Goal: Transaction & Acquisition: Purchase product/service

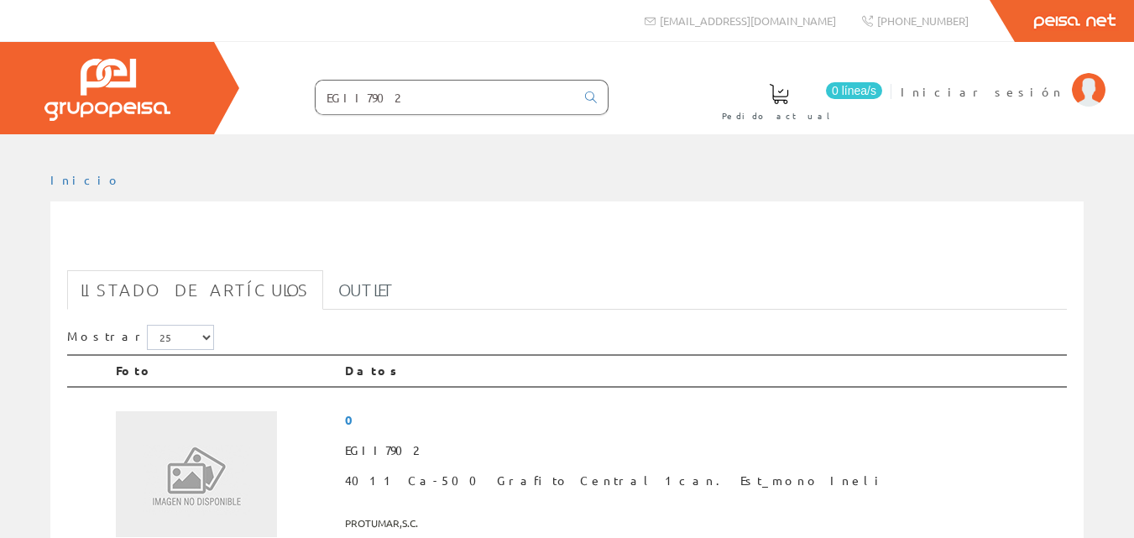
drag, startPoint x: 403, startPoint y: 100, endPoint x: 254, endPoint y: 103, distance: 148.6
click at [254, 103] on form "EGII7902" at bounding box center [428, 97] width 361 height 35
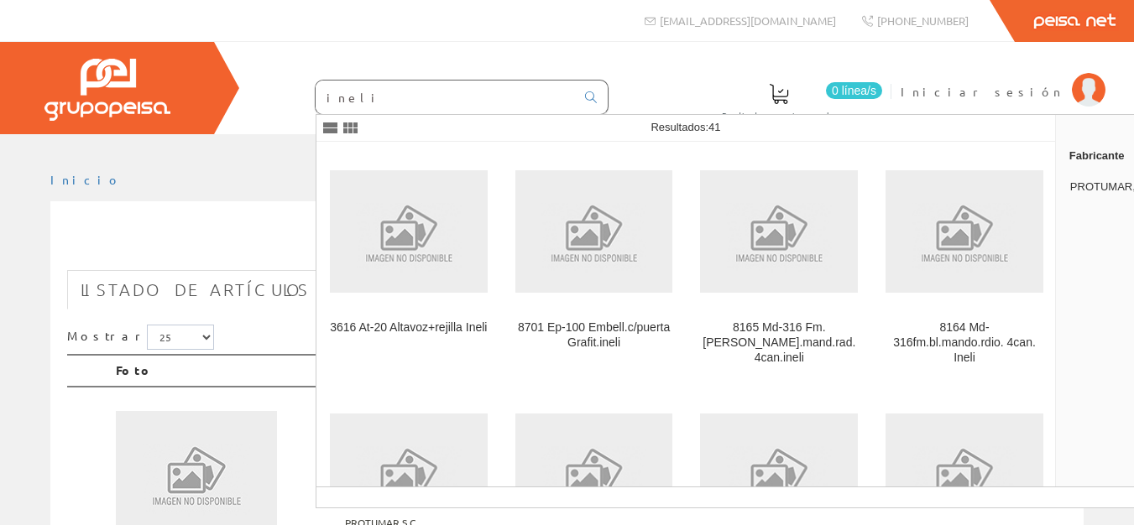
type input "ineli"
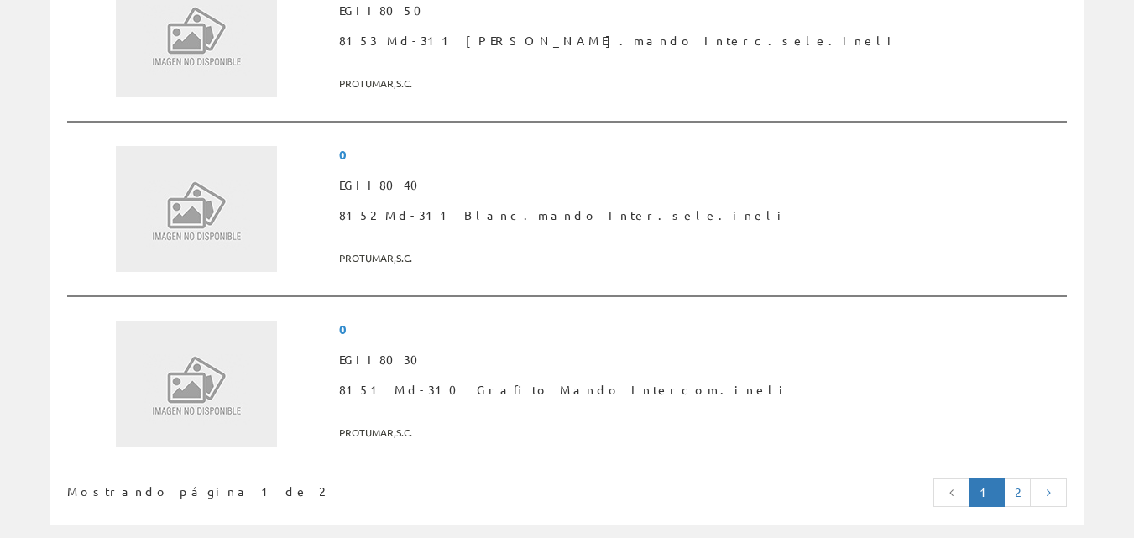
scroll to position [4449, 0]
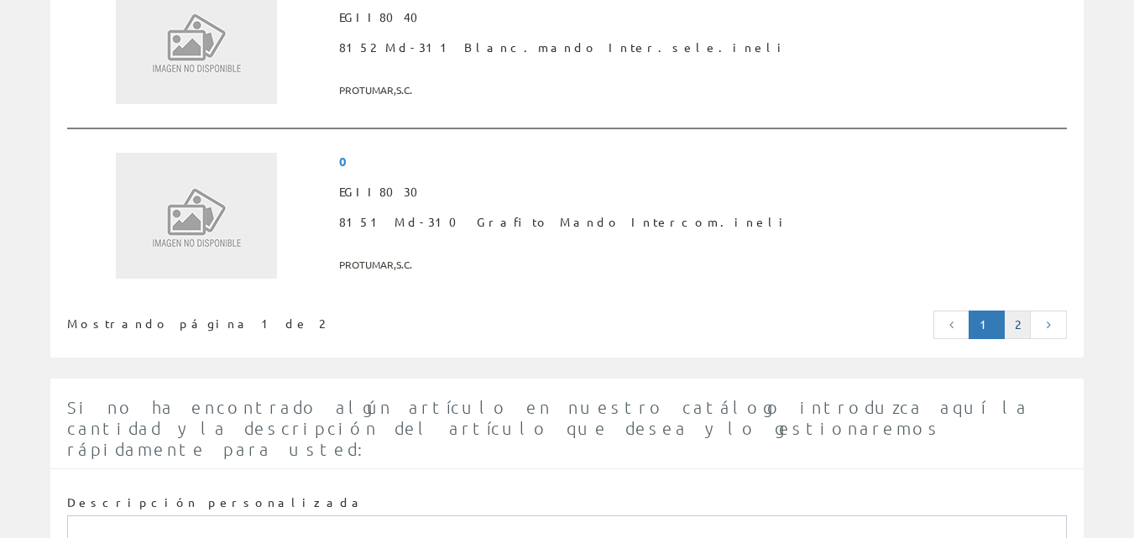
click at [1018, 330] on link "2" at bounding box center [1017, 325] width 27 height 29
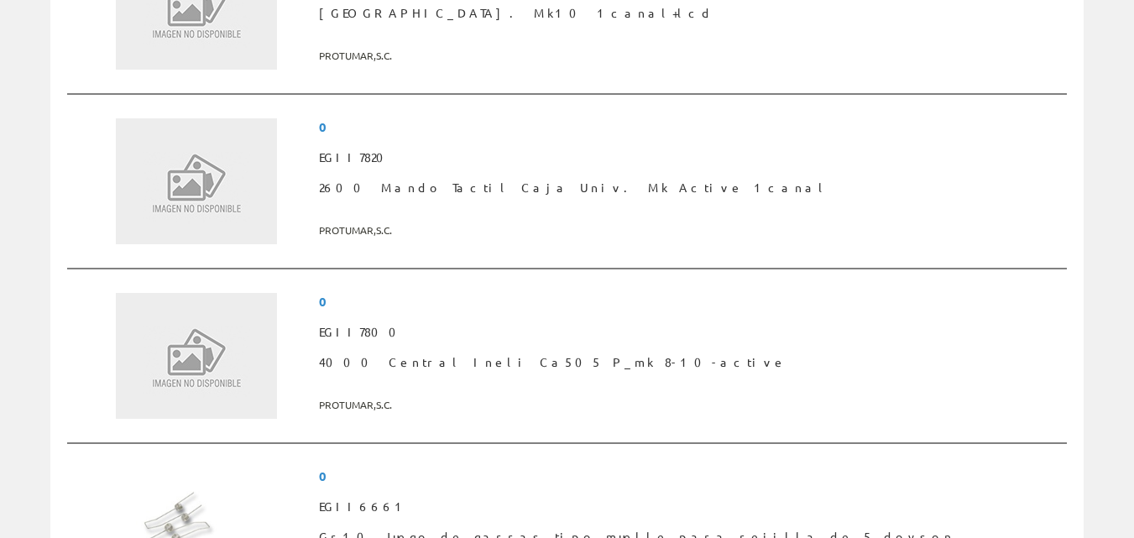
scroll to position [3022, 0]
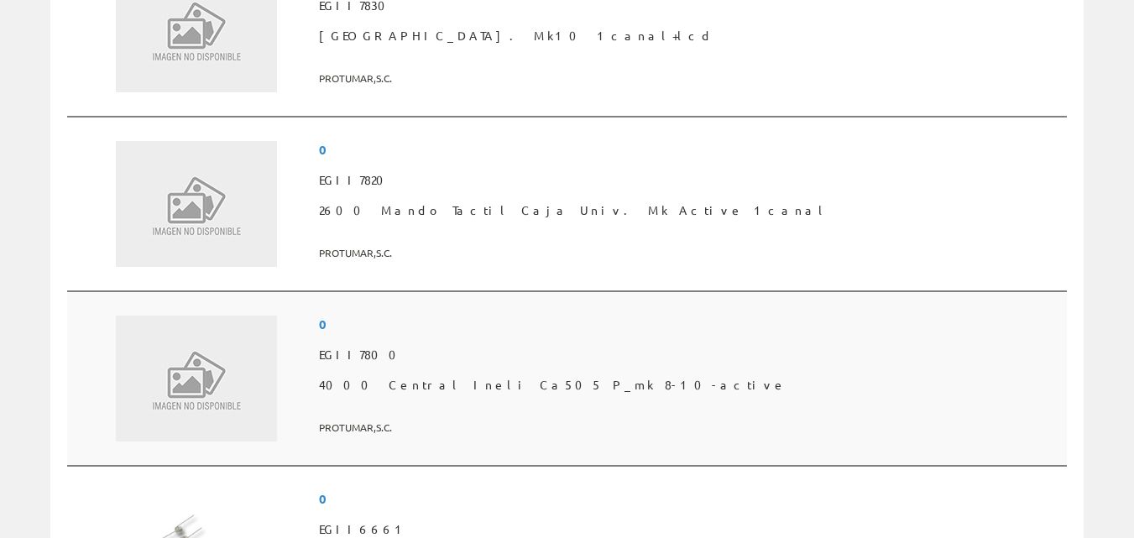
click at [490, 354] on span "EGII7800" at bounding box center [689, 355] width 741 height 30
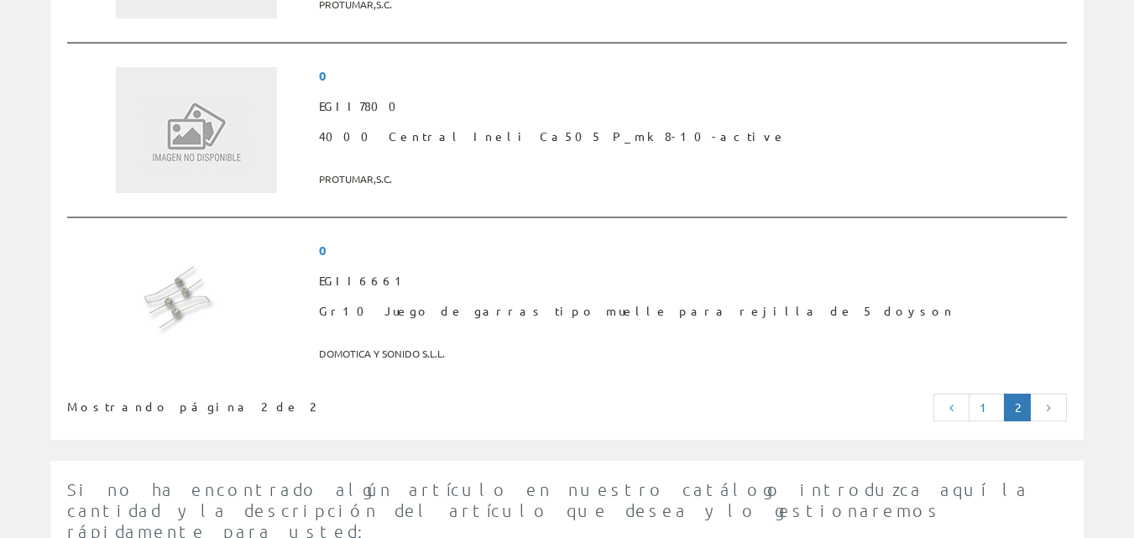
scroll to position [3551, 0]
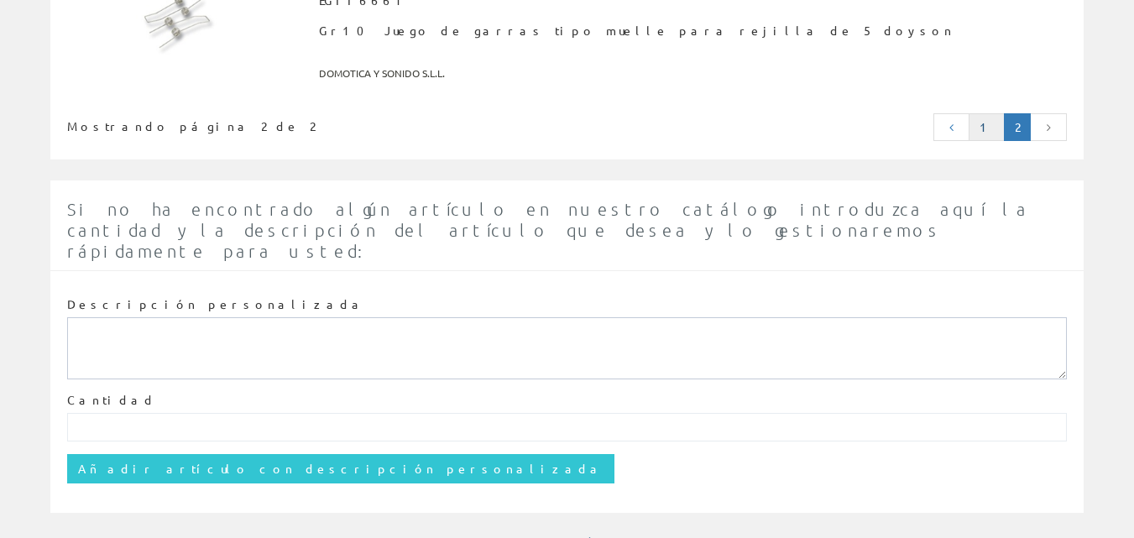
click at [991, 131] on link "1" at bounding box center [987, 127] width 36 height 29
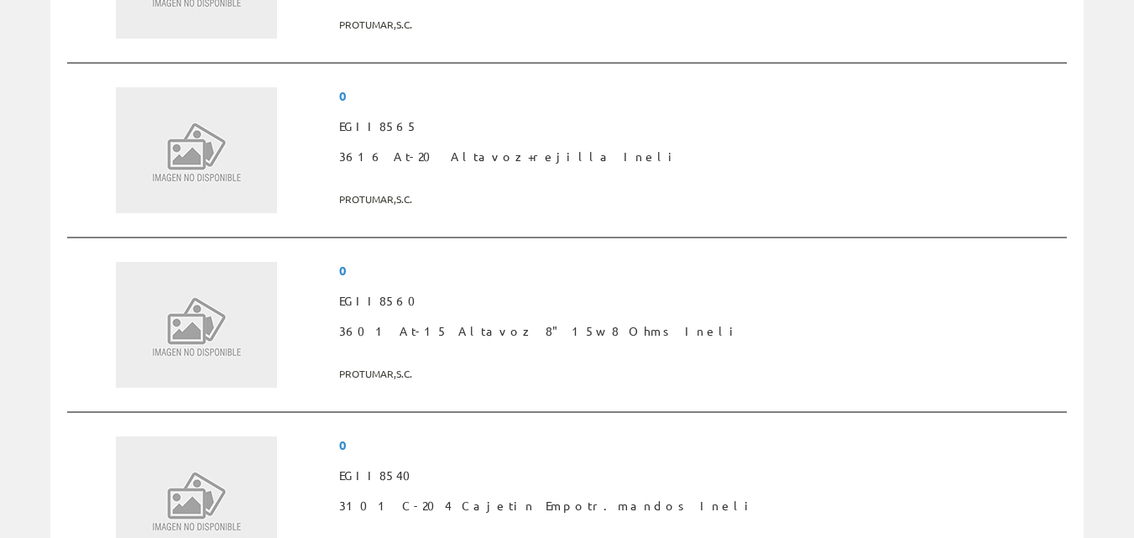
scroll to position [755, 0]
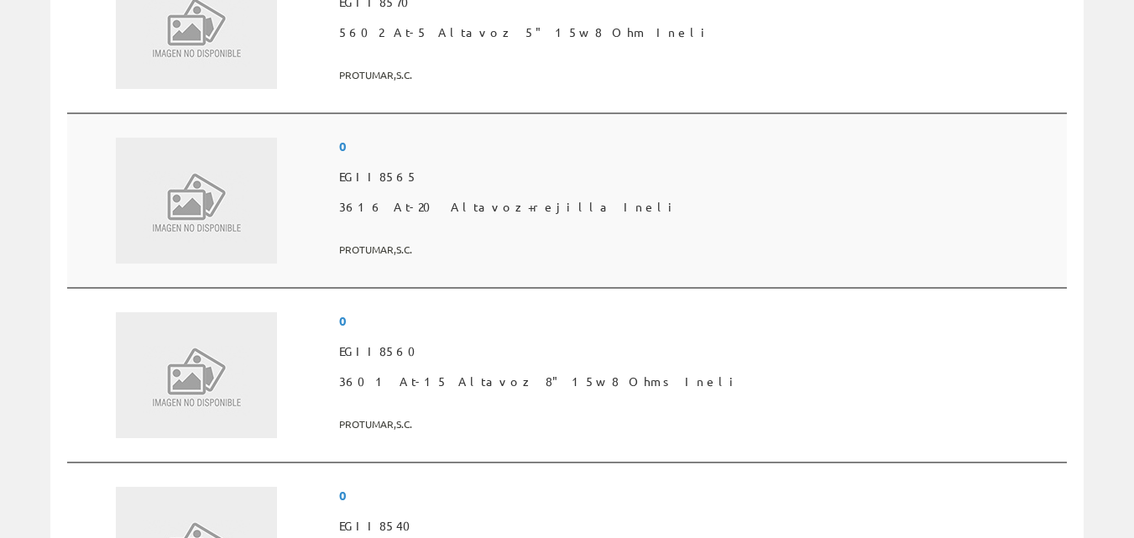
click at [596, 206] on span "3616 At-20 Altavoz+rejilla Ineli" at bounding box center [699, 207] width 721 height 30
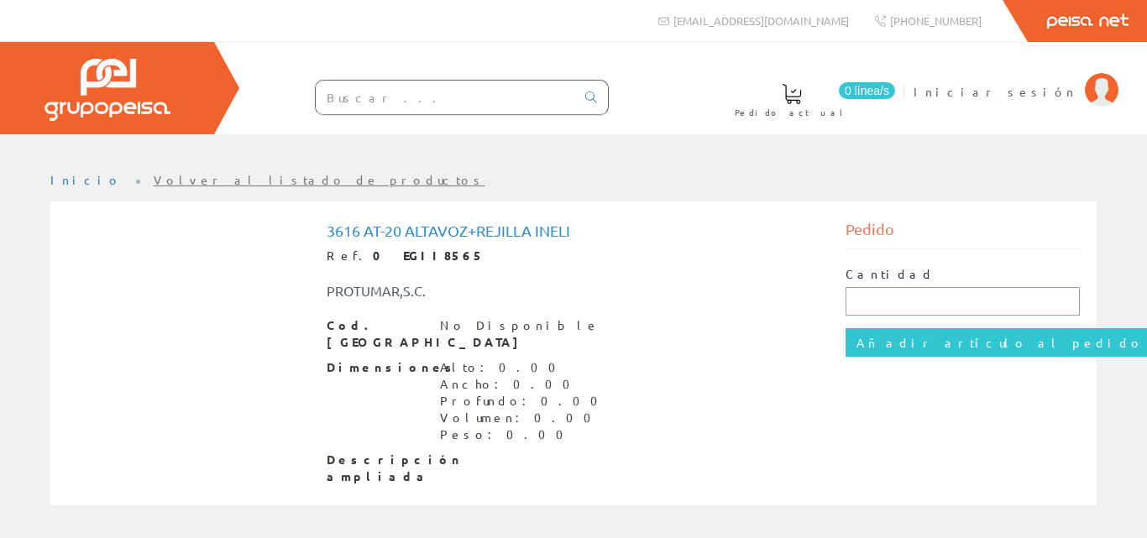
click at [893, 306] on input "text" at bounding box center [962, 301] width 234 height 29
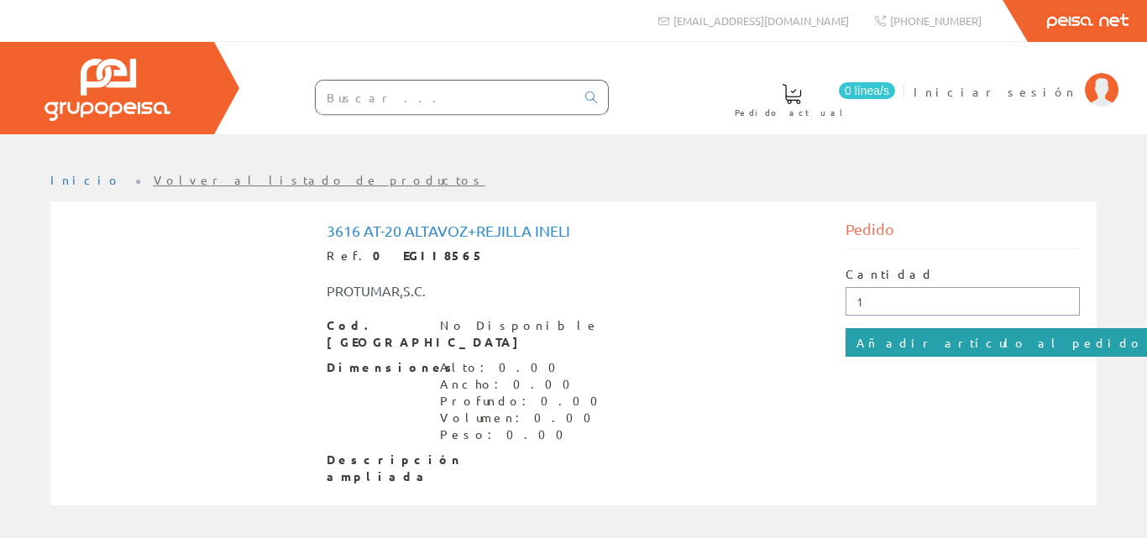
type input "1"
click at [888, 351] on input "Añadir artículo al pedido" at bounding box center [999, 342] width 309 height 29
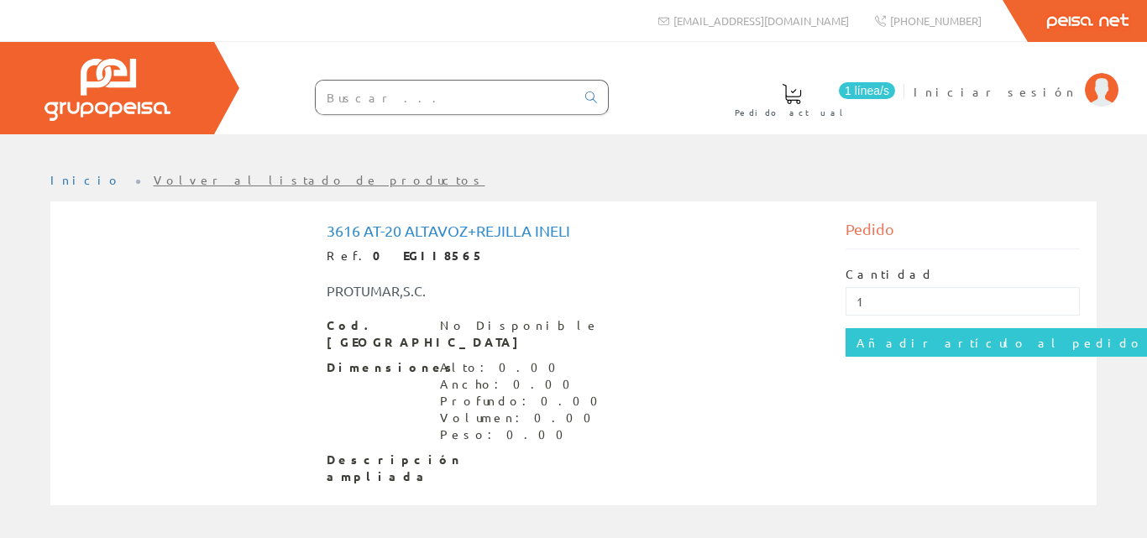
click at [154, 179] on link "Volver al listado de productos" at bounding box center [320, 179] width 332 height 15
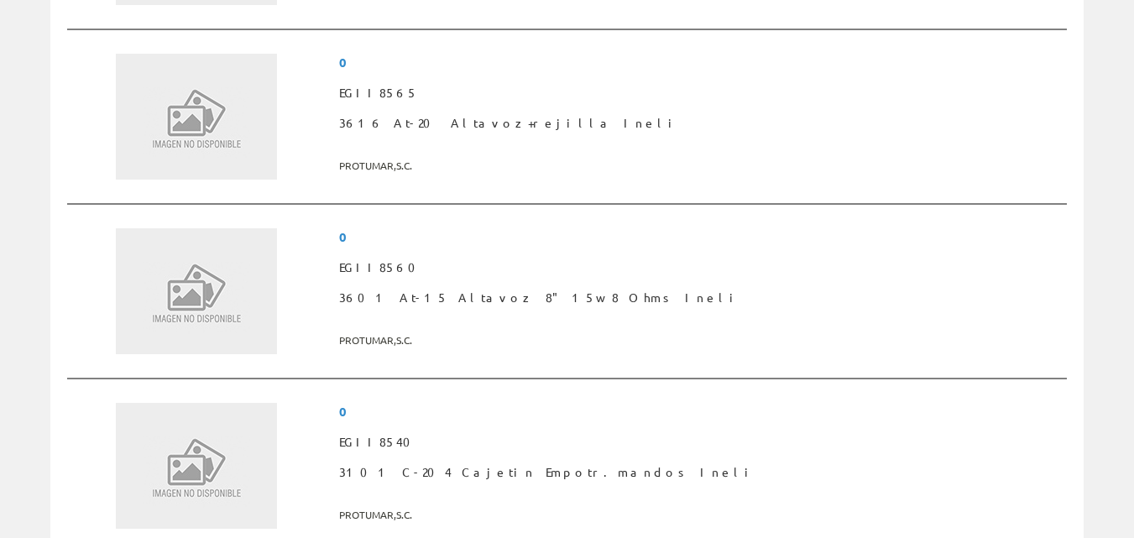
scroll to position [923, 0]
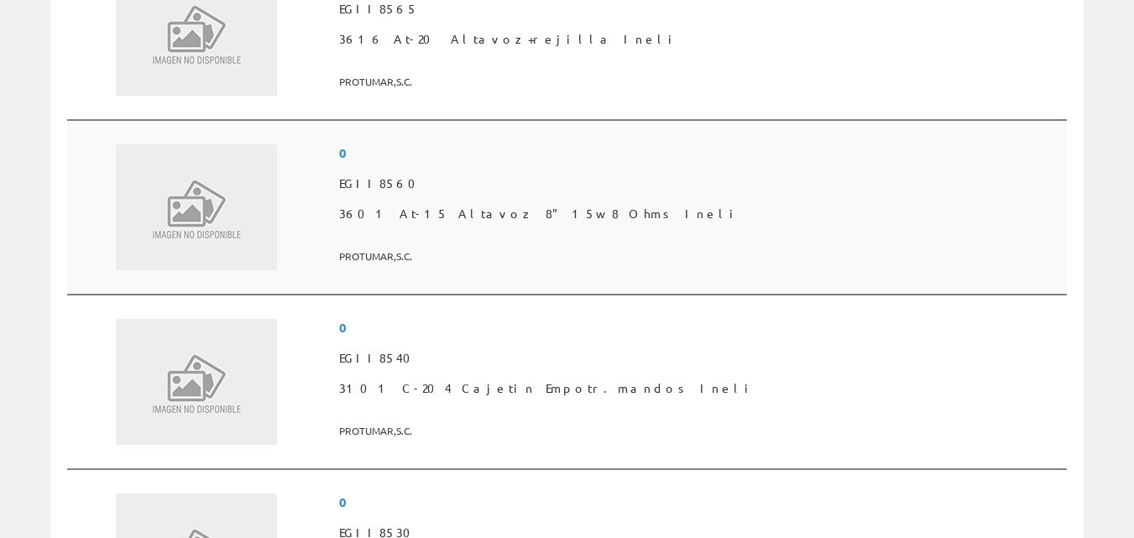
drag, startPoint x: 669, startPoint y: 209, endPoint x: 618, endPoint y: 212, distance: 51.3
click at [618, 212] on span "3601 At-15 Altavoz 8" 15w 8 Ohms Ineli" at bounding box center [699, 214] width 721 height 30
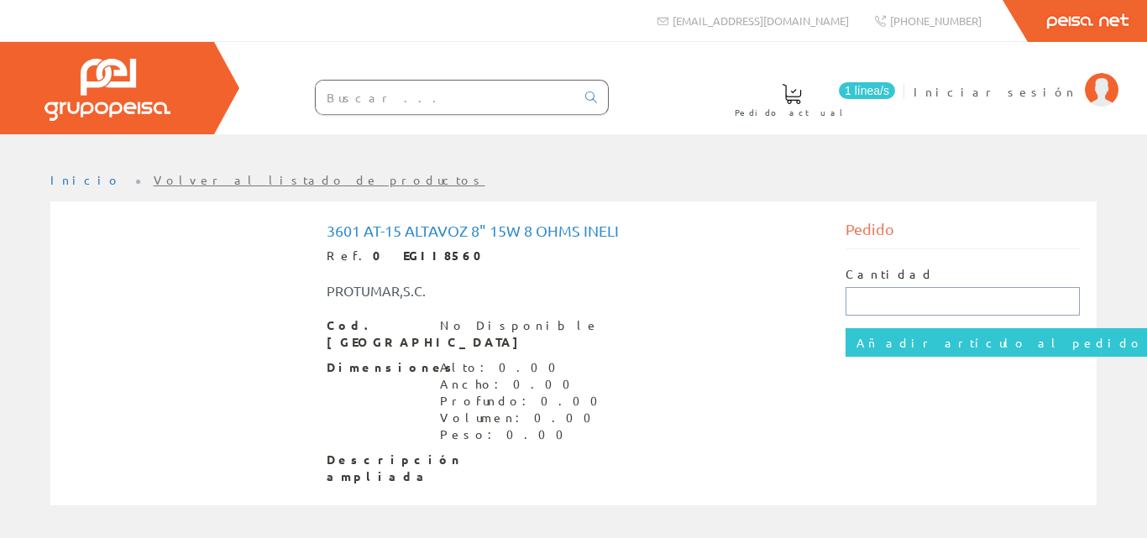
click at [870, 295] on input "text" at bounding box center [962, 301] width 234 height 29
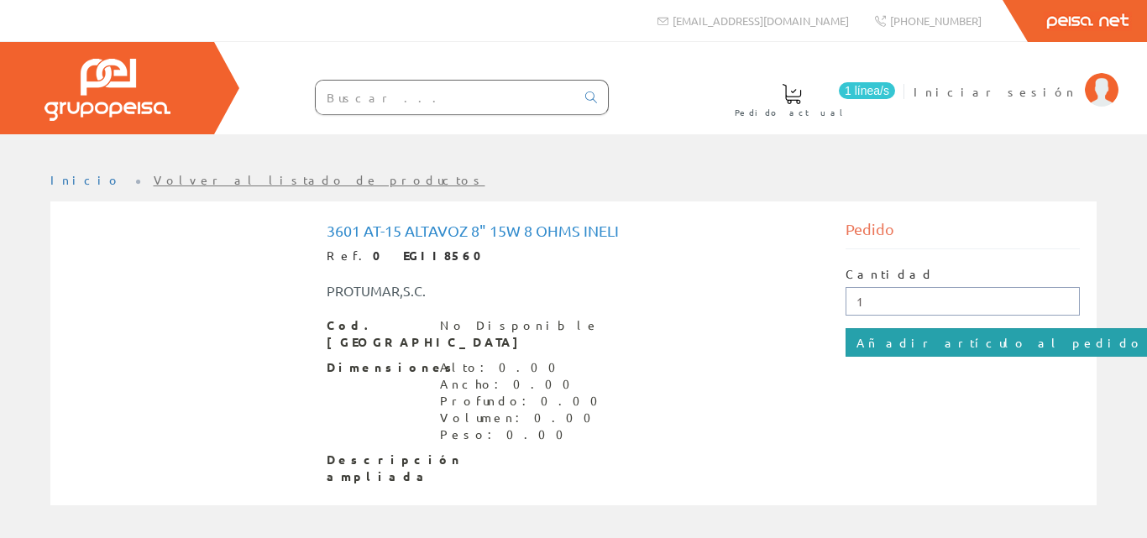
type input "1"
click at [898, 347] on input "Añadir artículo al pedido" at bounding box center [999, 342] width 309 height 29
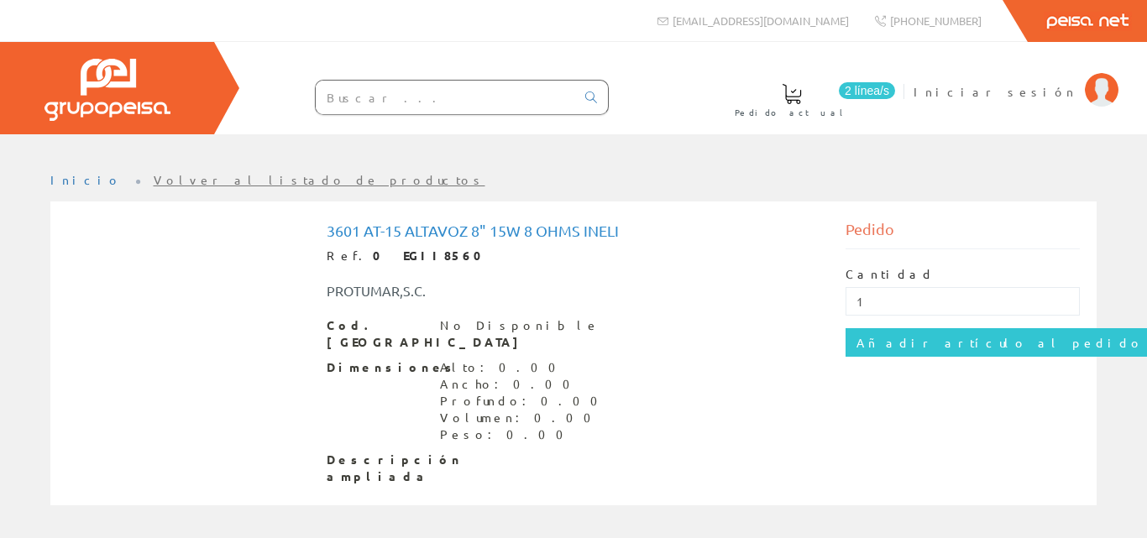
click at [165, 186] on link "Volver al listado de productos" at bounding box center [320, 179] width 332 height 15
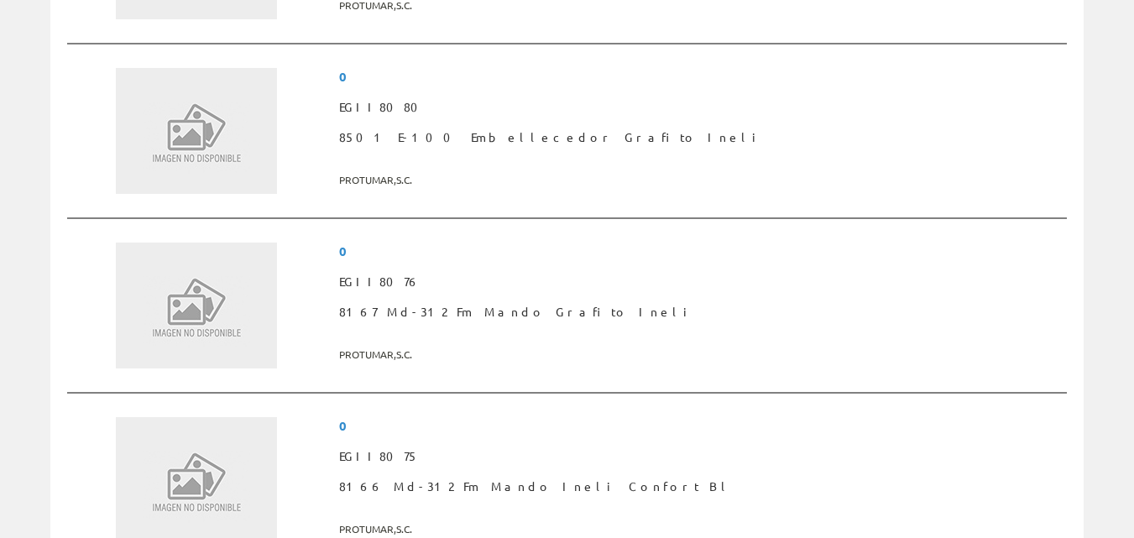
scroll to position [2938, 0]
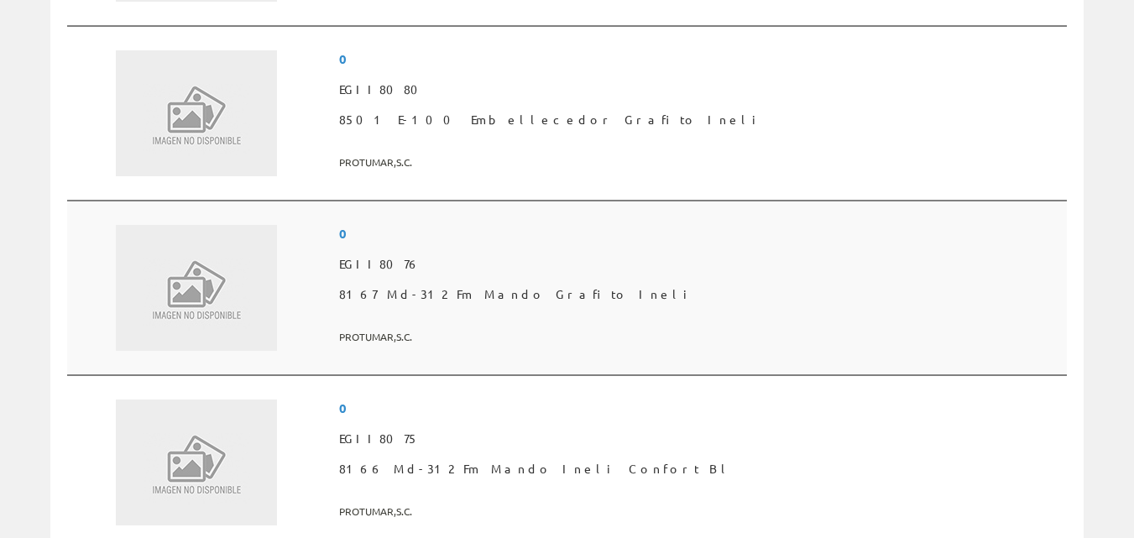
click at [660, 295] on span "8167 Md-312 Fm Mando Grafito Ineli" at bounding box center [699, 295] width 721 height 30
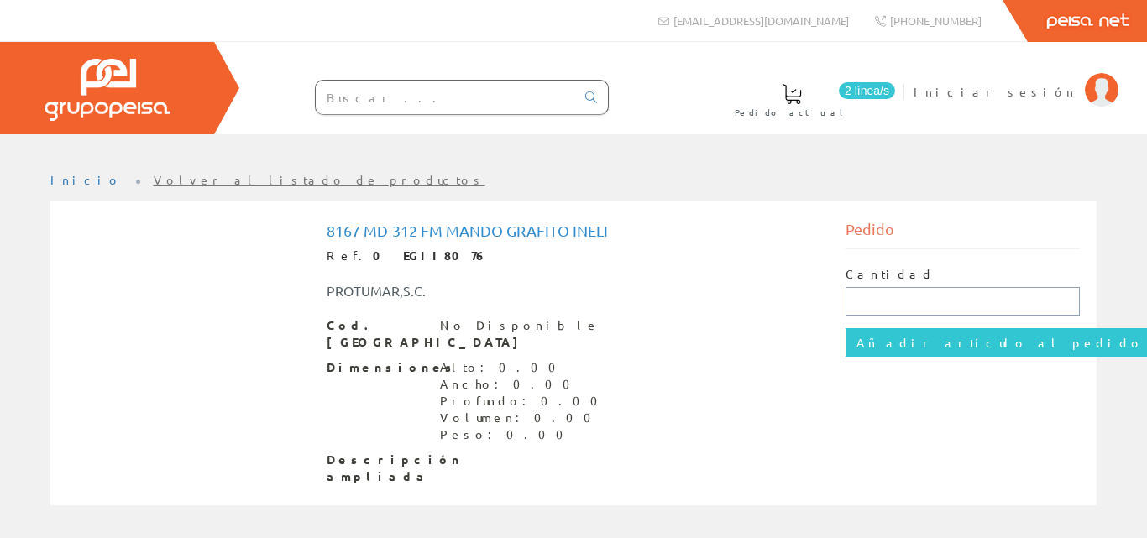
click at [863, 297] on input "text" at bounding box center [962, 301] width 234 height 29
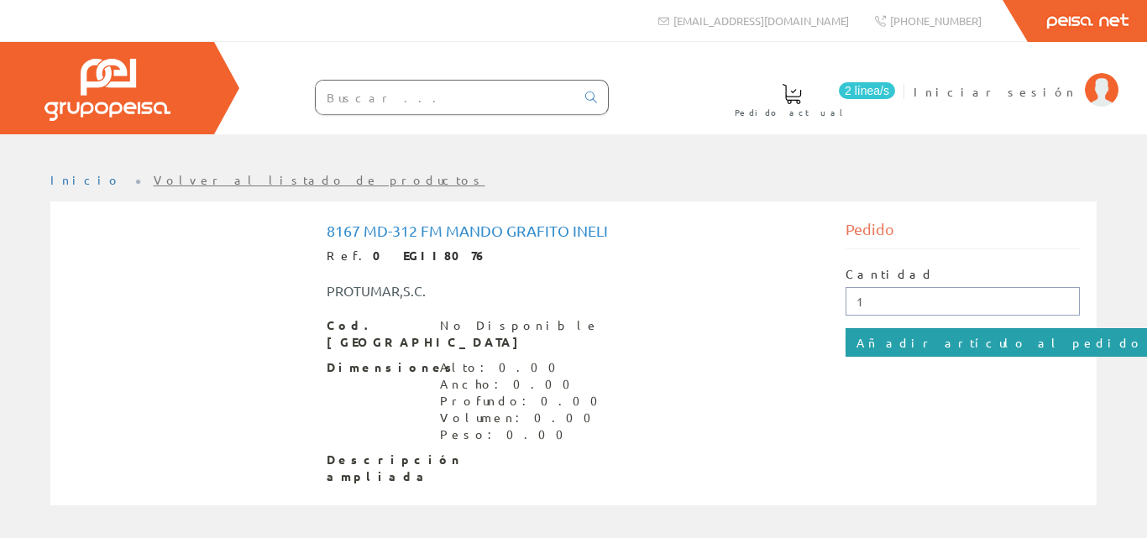
type input "1"
click at [887, 330] on input "Añadir artículo al pedido" at bounding box center [999, 342] width 309 height 29
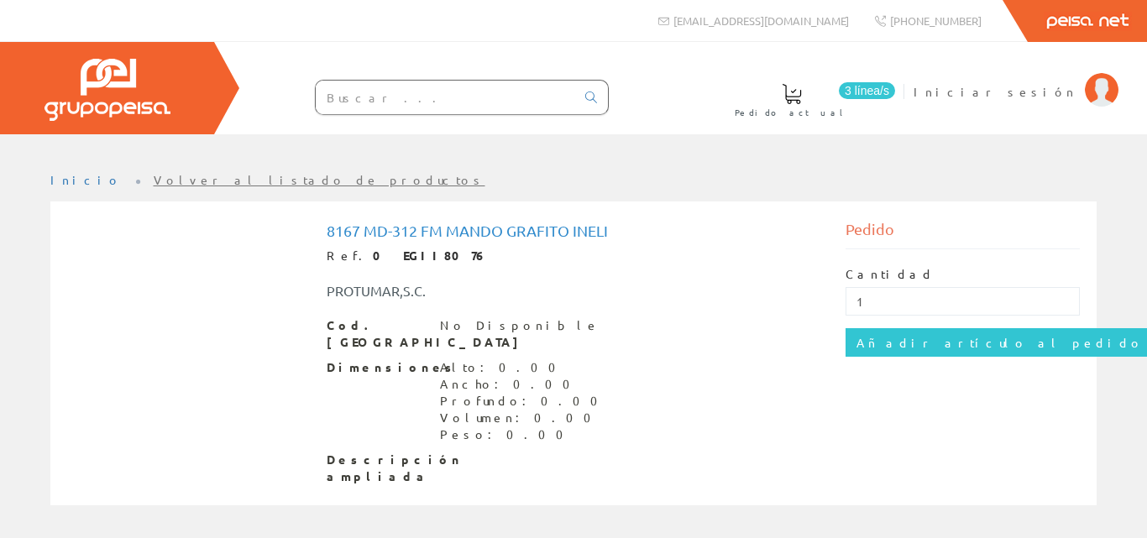
click at [229, 183] on link "Volver al listado de productos" at bounding box center [320, 179] width 332 height 15
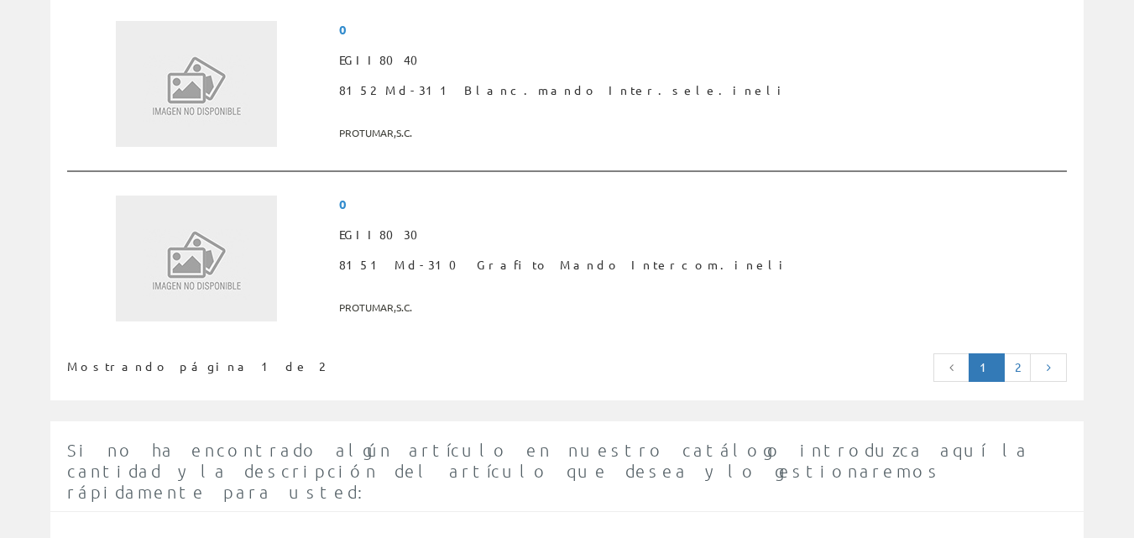
scroll to position [4365, 0]
click at [1021, 374] on link "2" at bounding box center [1017, 367] width 27 height 29
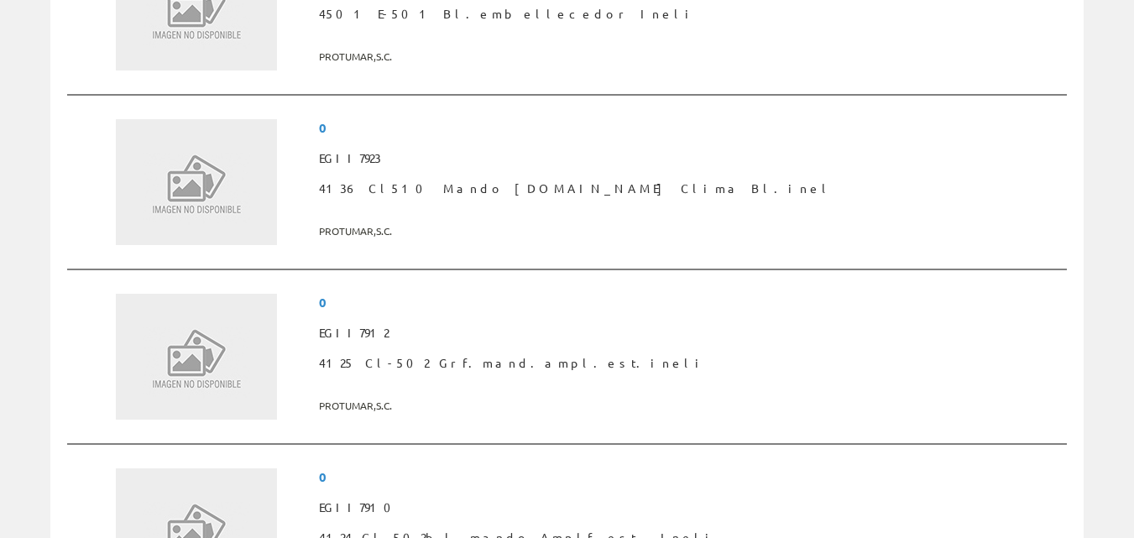
scroll to position [1847, 0]
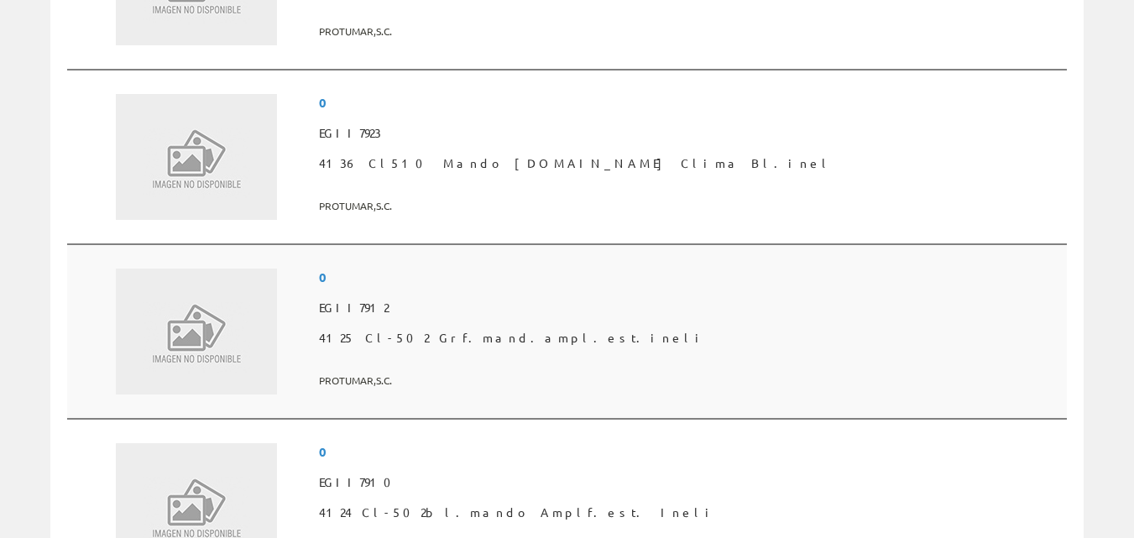
click at [624, 336] on span "4125 Cl-502 Grf.mand.ampl.est.ineli" at bounding box center [689, 338] width 741 height 30
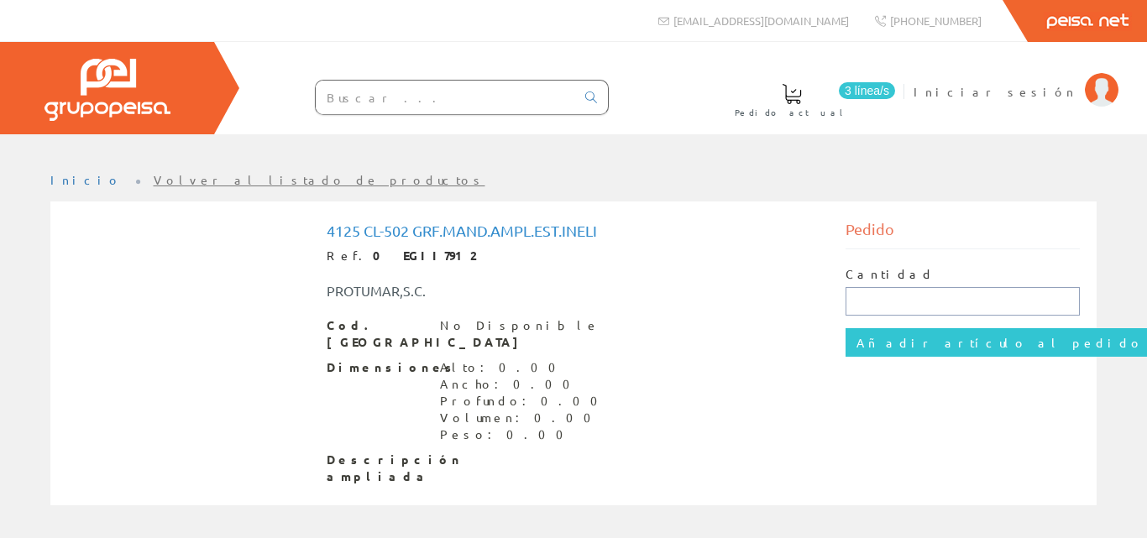
click at [876, 302] on input "text" at bounding box center [962, 301] width 234 height 29
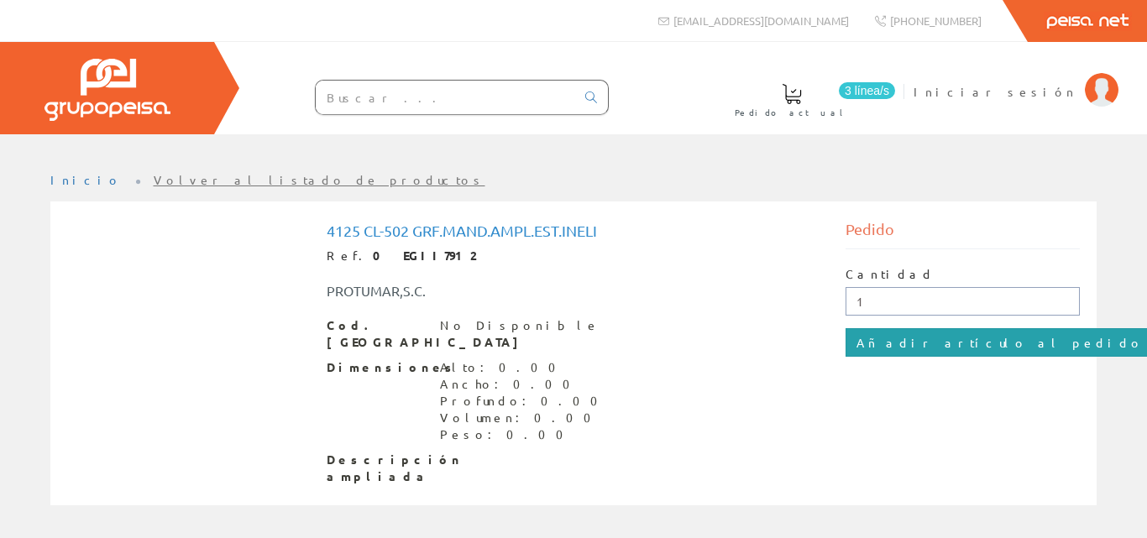
type input "1"
click at [891, 341] on input "Añadir artículo al pedido" at bounding box center [999, 342] width 309 height 29
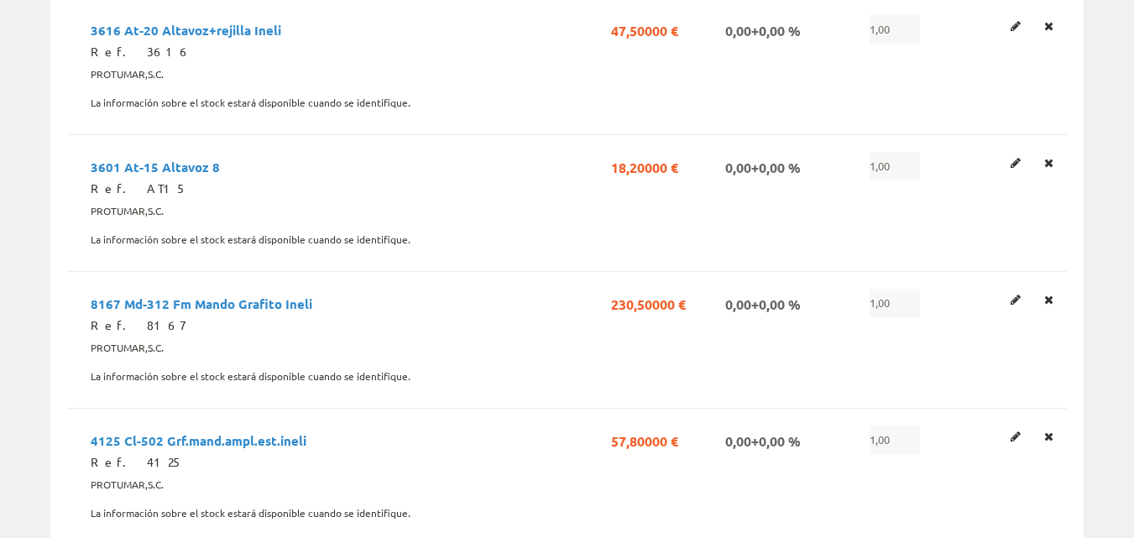
scroll to position [336, 0]
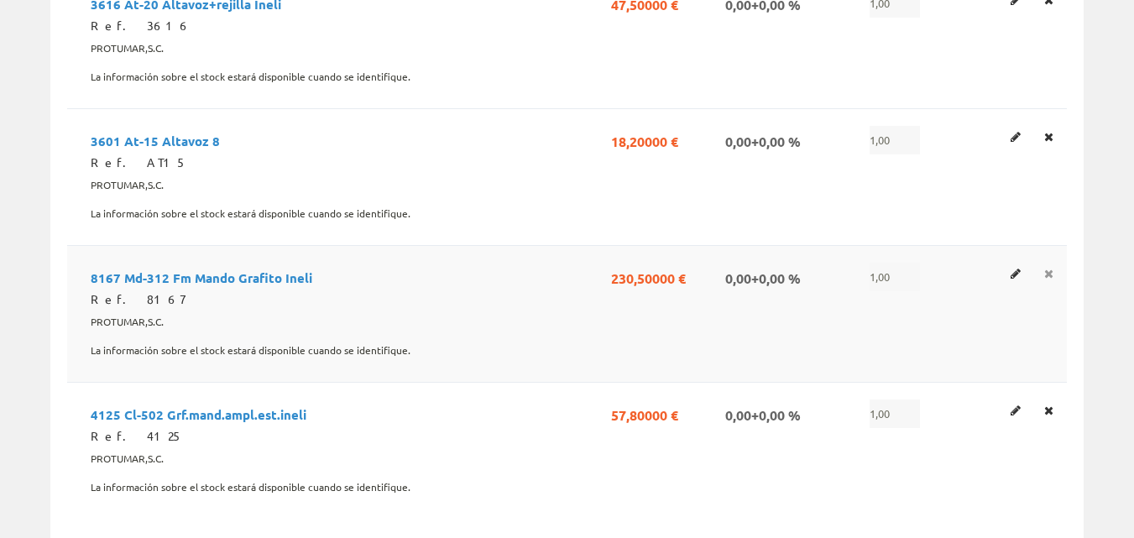
click at [1046, 272] on icon at bounding box center [1048, 274] width 9 height 12
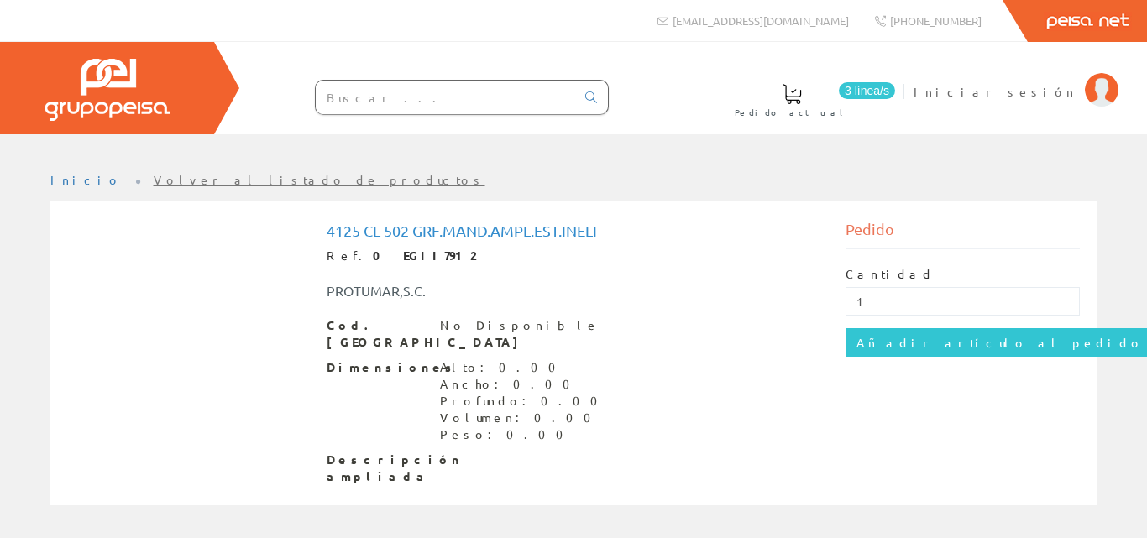
click at [214, 178] on link "Volver al listado de productos" at bounding box center [320, 179] width 332 height 15
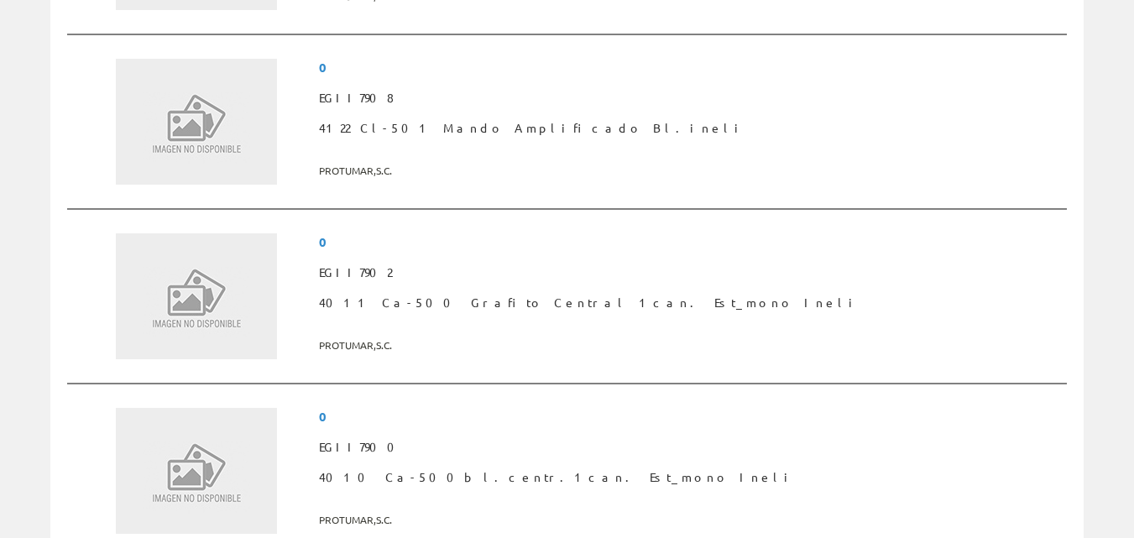
scroll to position [2434, 0]
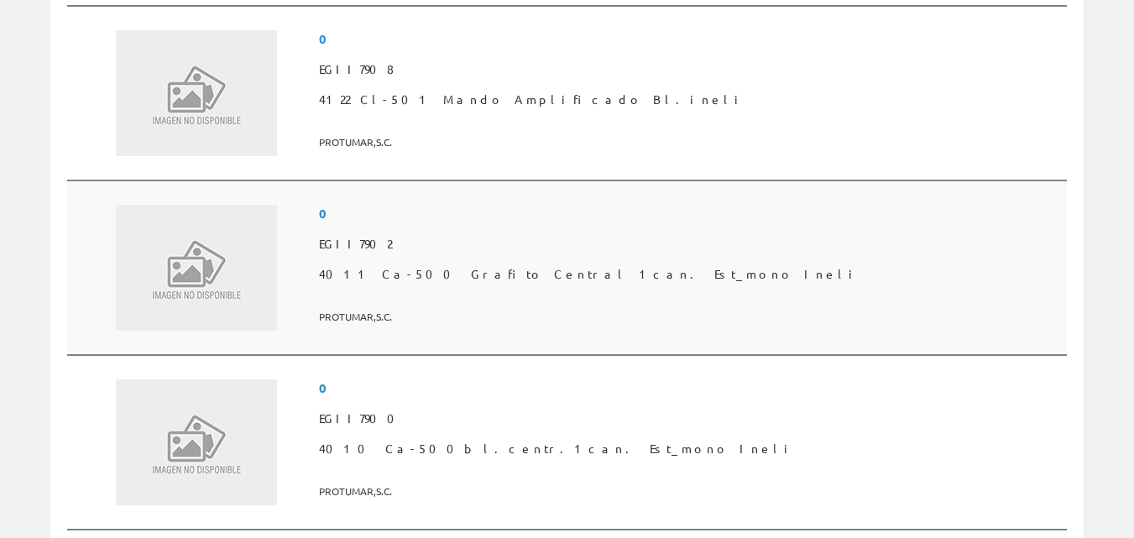
click at [632, 268] on span "4011 Ca-500 Grafito Central 1can. Est_mono Ineli" at bounding box center [689, 274] width 741 height 30
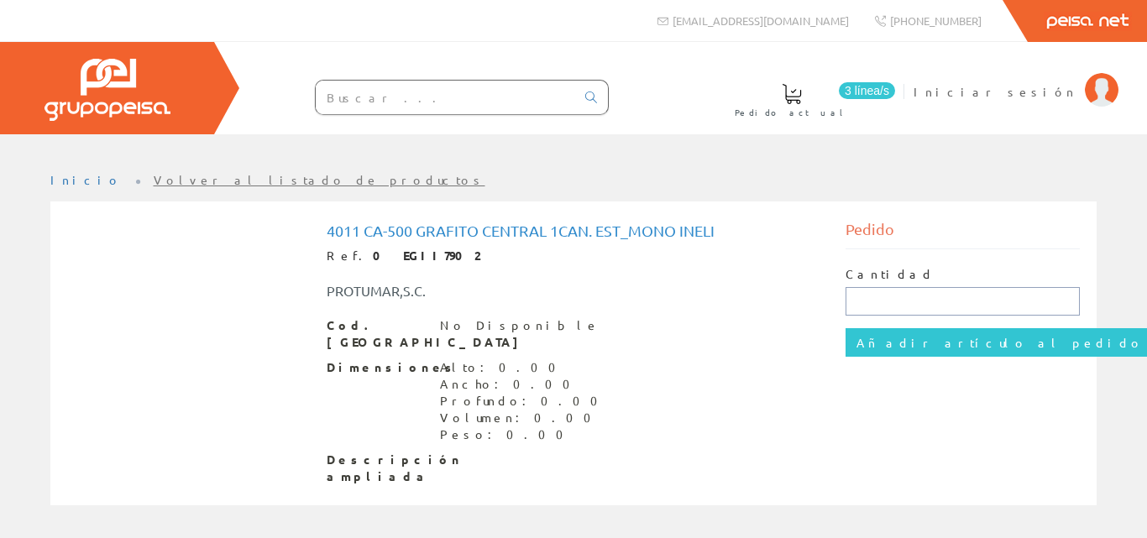
click at [882, 301] on input "text" at bounding box center [962, 301] width 234 height 29
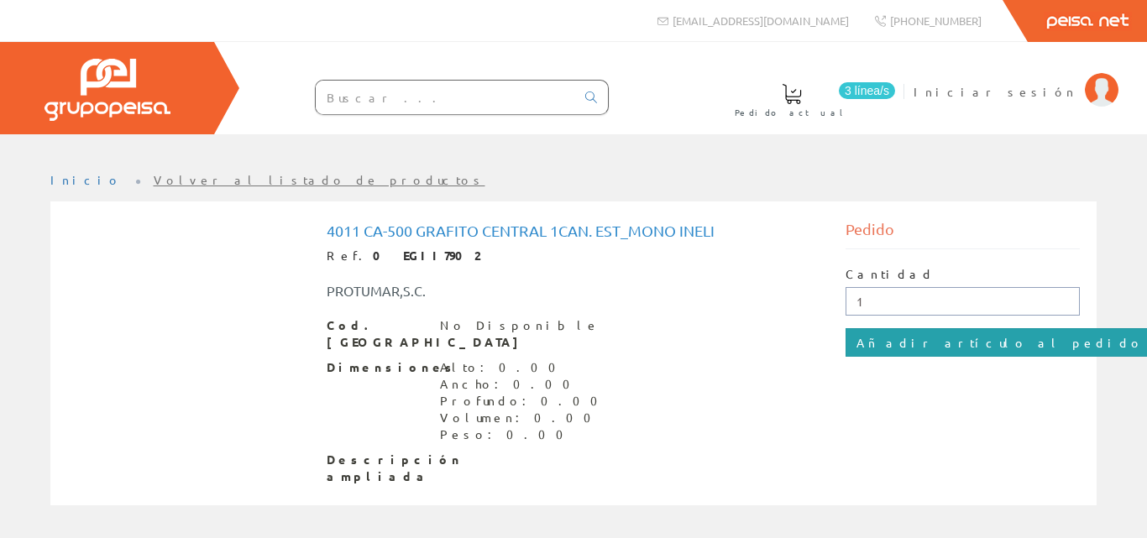
type input "1"
click at [904, 338] on input "Añadir artículo al pedido" at bounding box center [999, 342] width 309 height 29
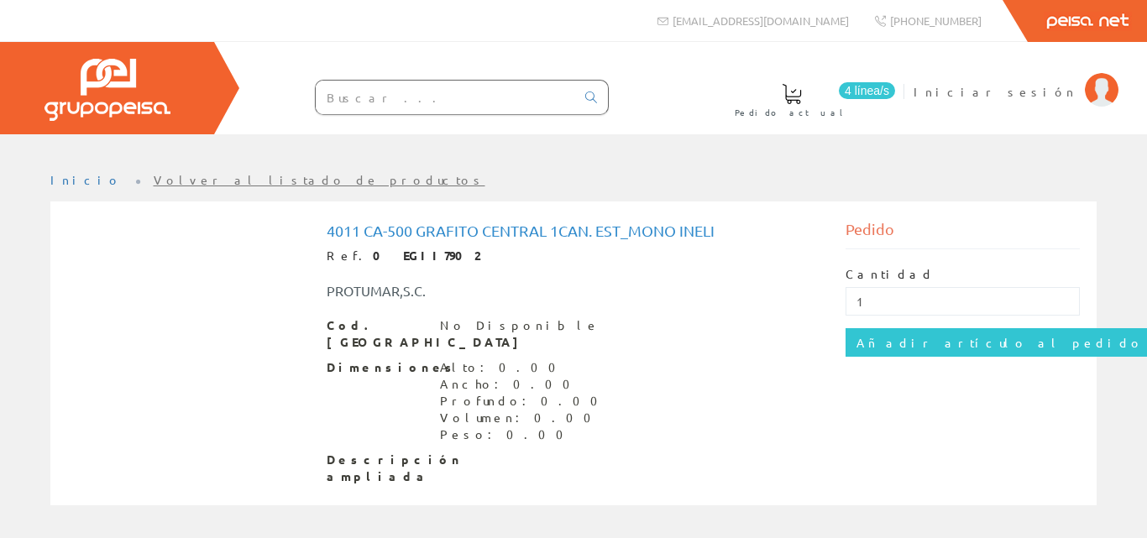
click at [232, 180] on link "Volver al listado de productos" at bounding box center [320, 179] width 332 height 15
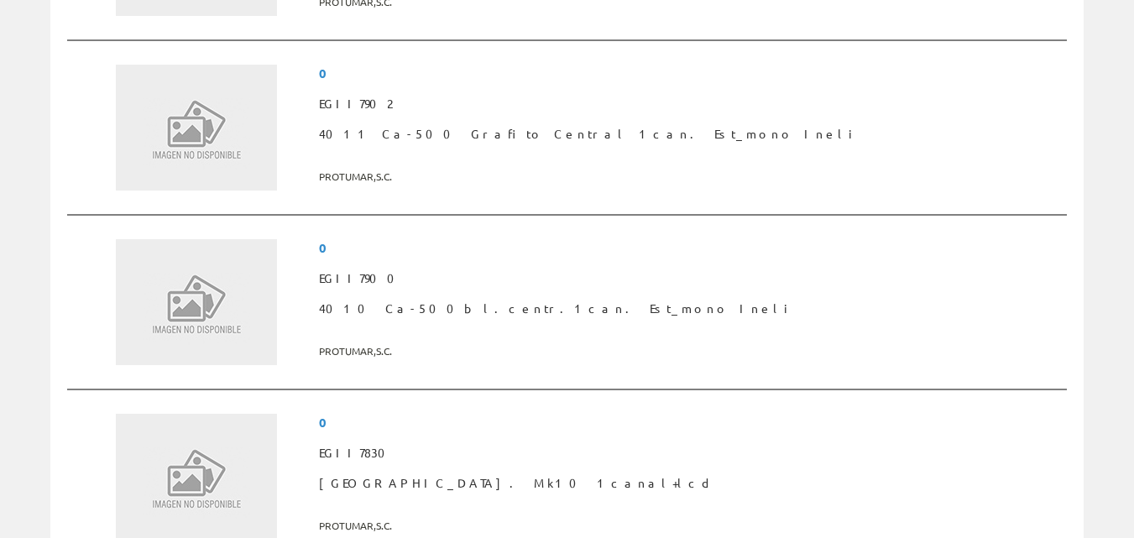
scroll to position [2602, 0]
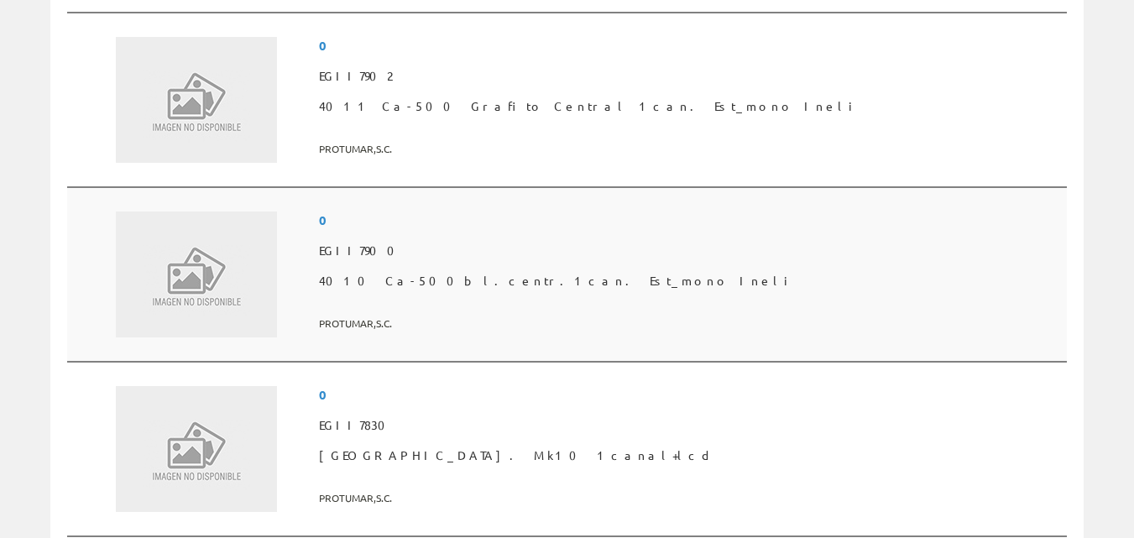
click at [549, 280] on span "4010 Ca-500bl.centr.1can. Est_mono Ineli" at bounding box center [689, 281] width 741 height 30
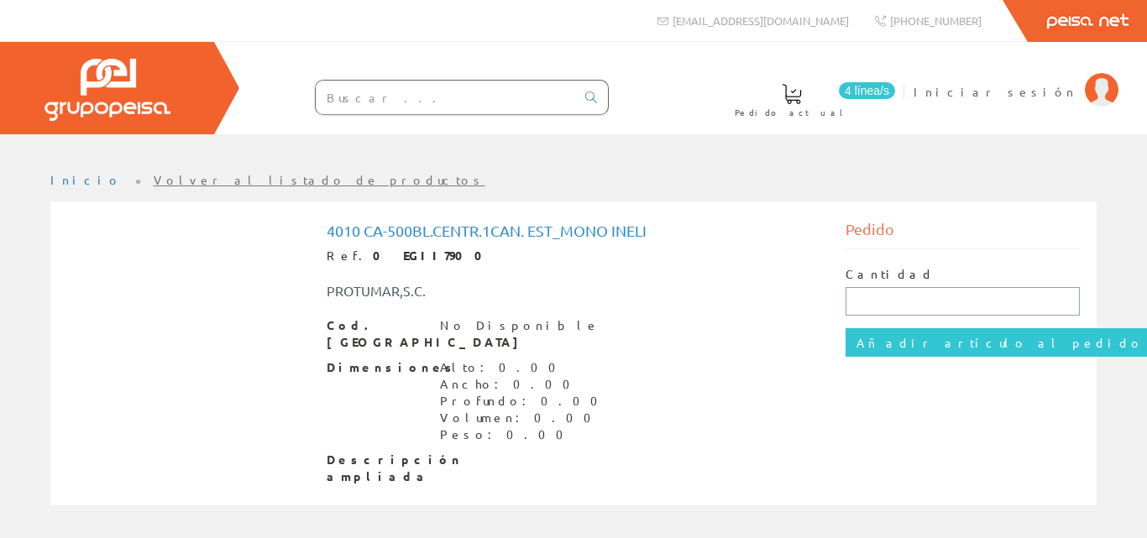
click at [887, 300] on input "text" at bounding box center [962, 301] width 234 height 29
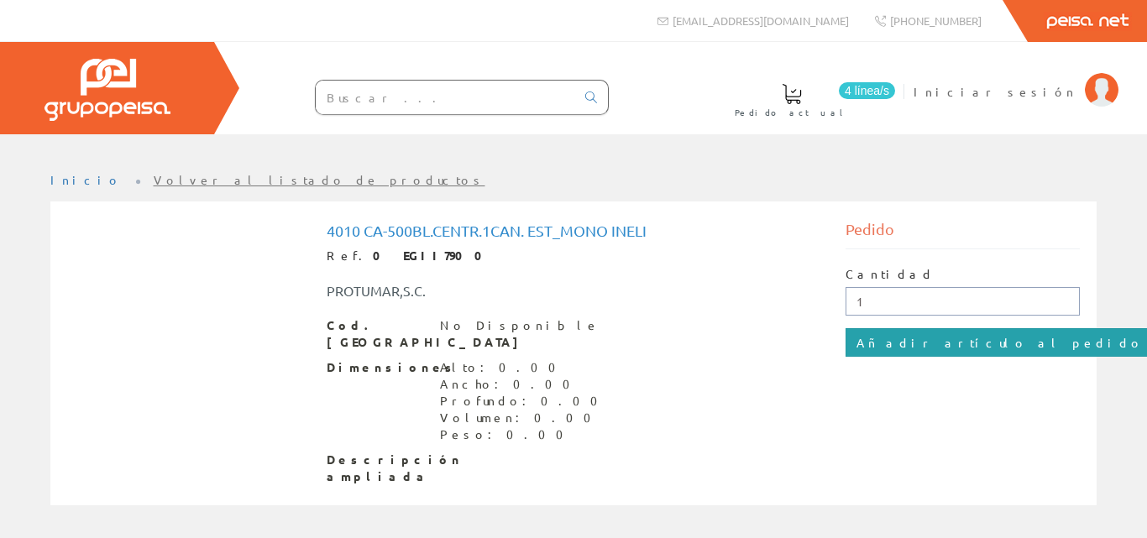
type input "1"
click at [899, 341] on input "Añadir artículo al pedido" at bounding box center [999, 342] width 309 height 29
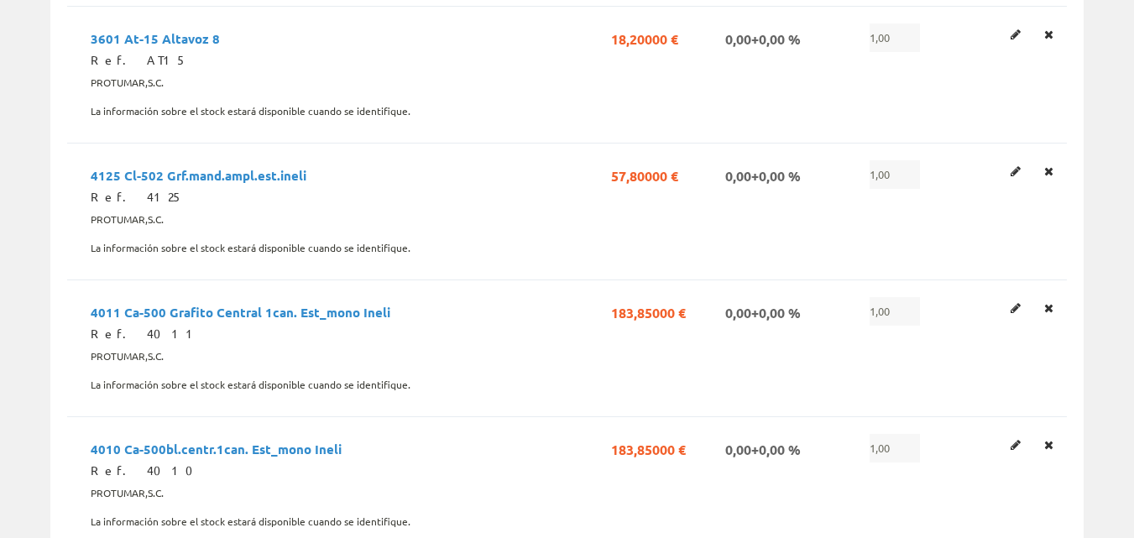
scroll to position [588, 0]
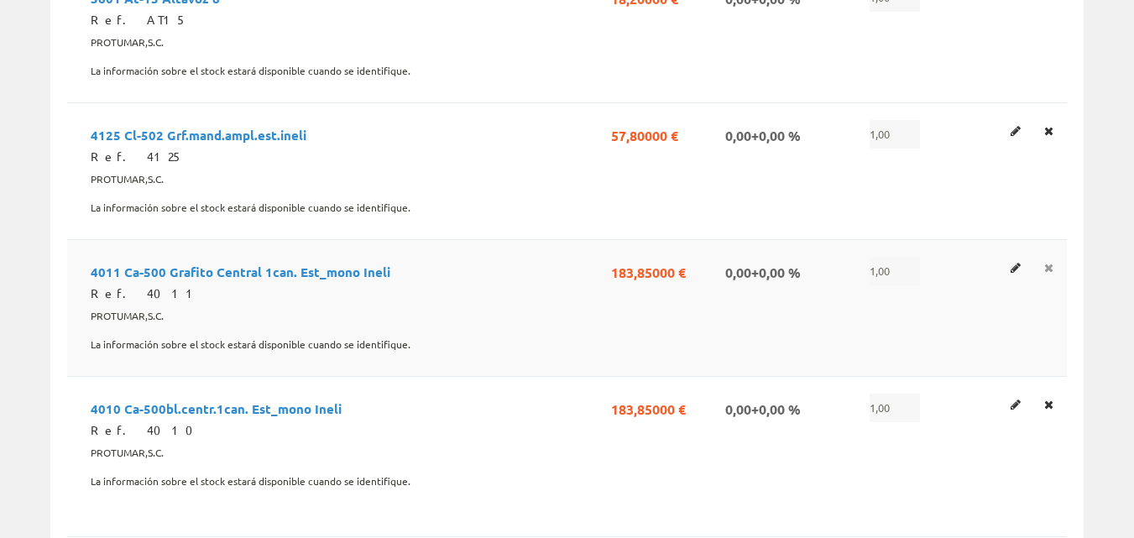
click at [1051, 262] on icon at bounding box center [1048, 268] width 9 height 12
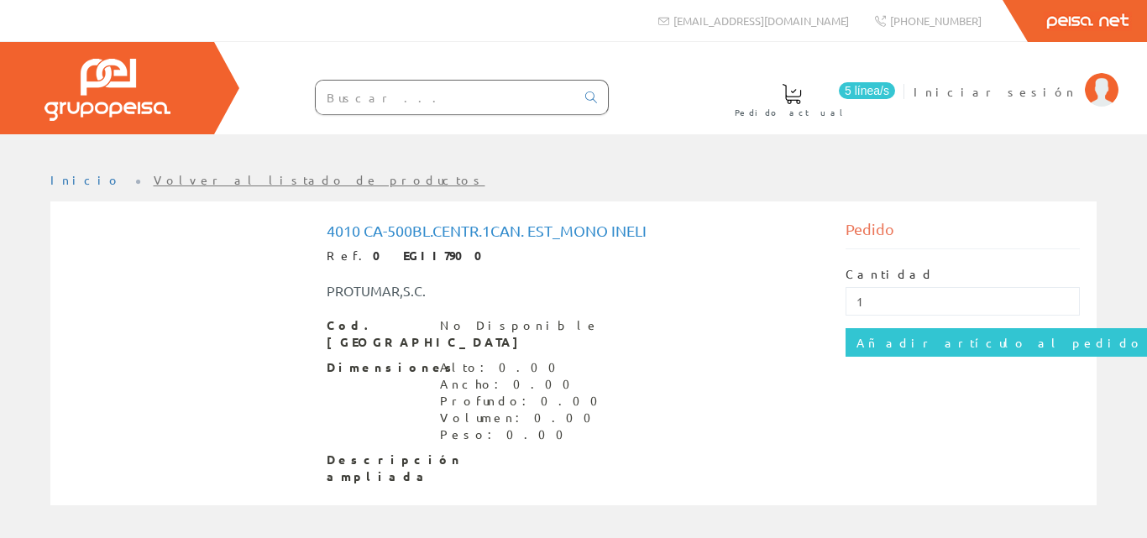
click at [234, 180] on link "Volver al listado de productos" at bounding box center [320, 179] width 332 height 15
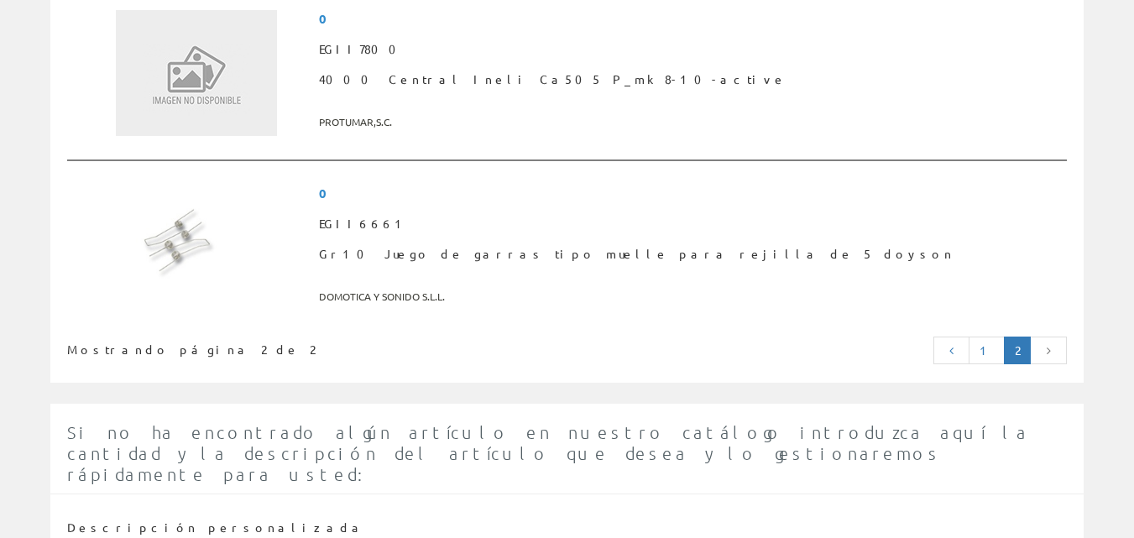
scroll to position [3355, 0]
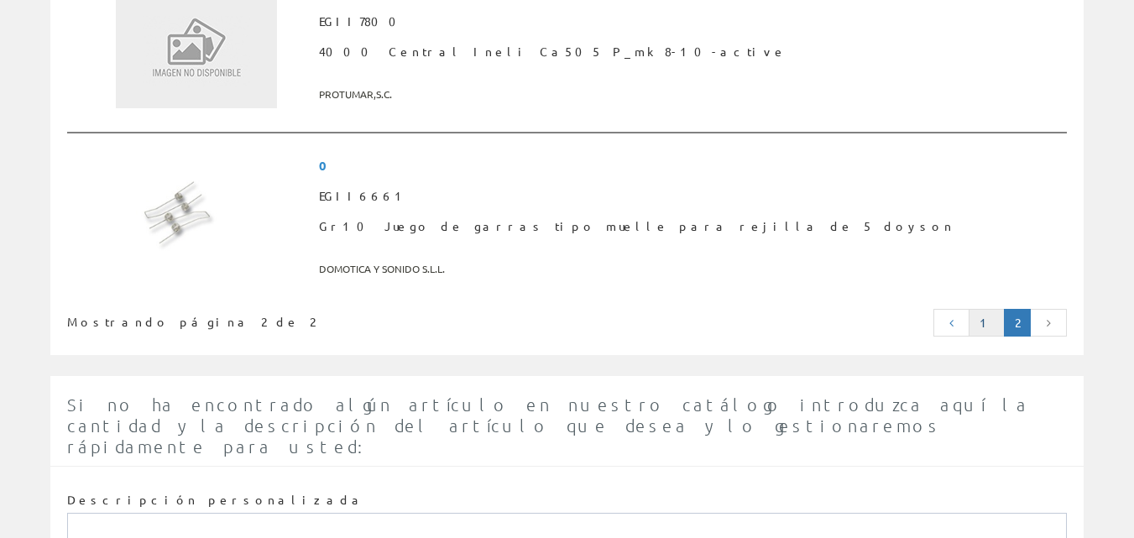
click at [985, 327] on link "1" at bounding box center [987, 323] width 36 height 29
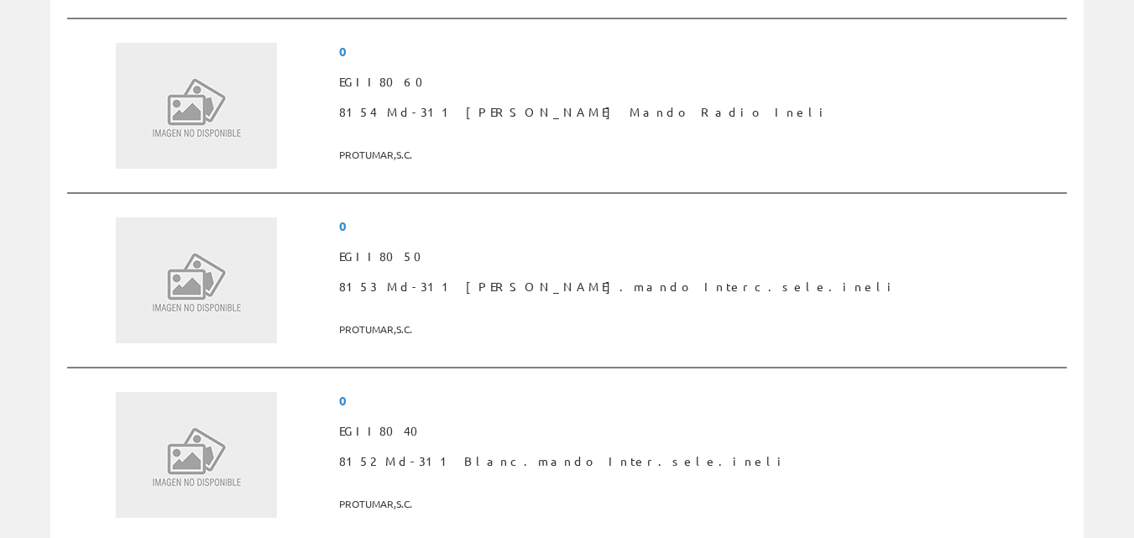
scroll to position [4319, 0]
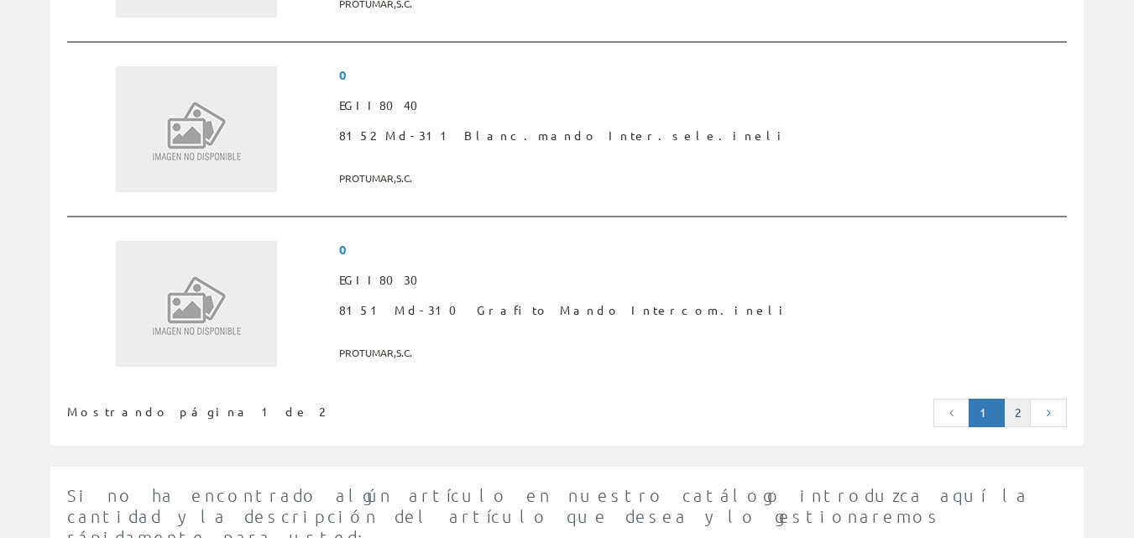
click at [1020, 409] on link "2" at bounding box center [1017, 413] width 27 height 29
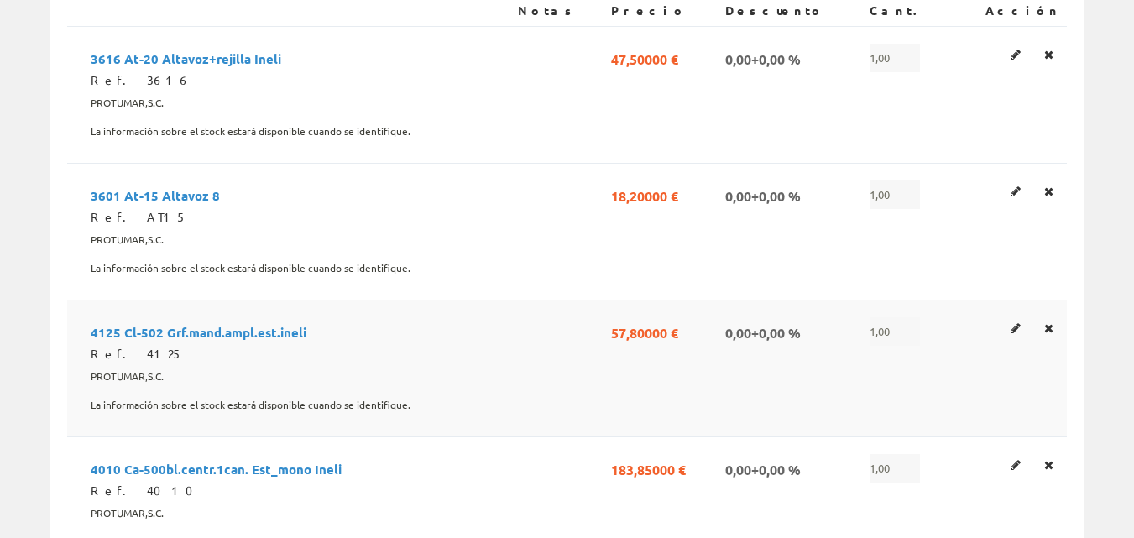
scroll to position [420, 0]
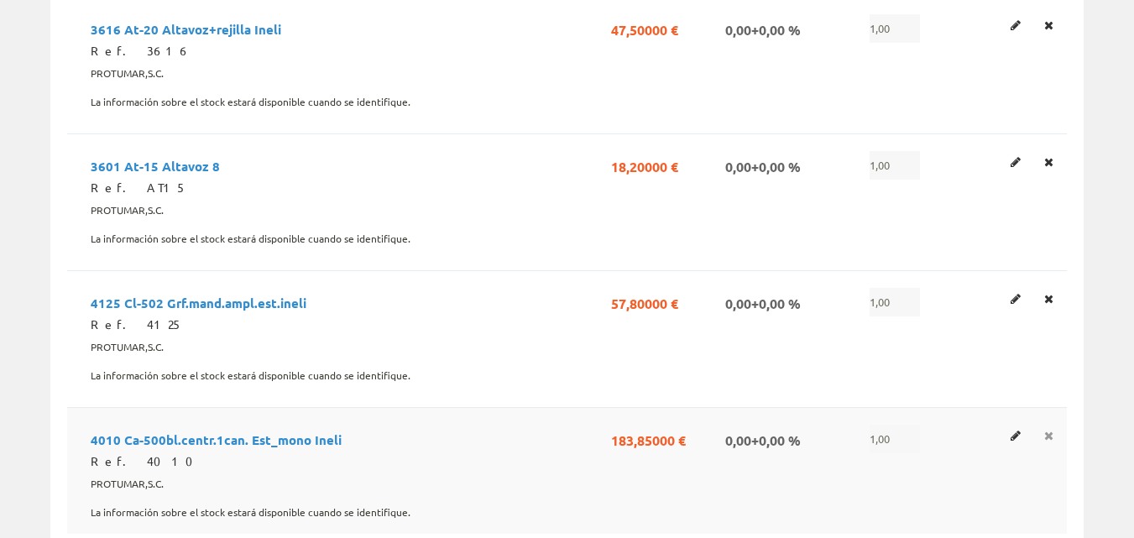
click at [1052, 430] on icon at bounding box center [1048, 436] width 9 height 12
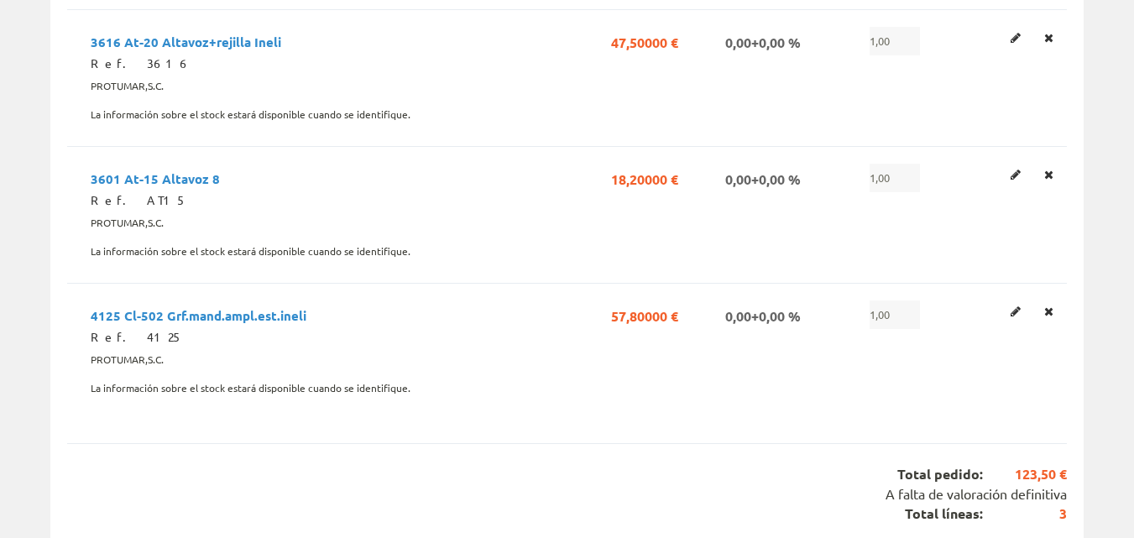
scroll to position [420, 0]
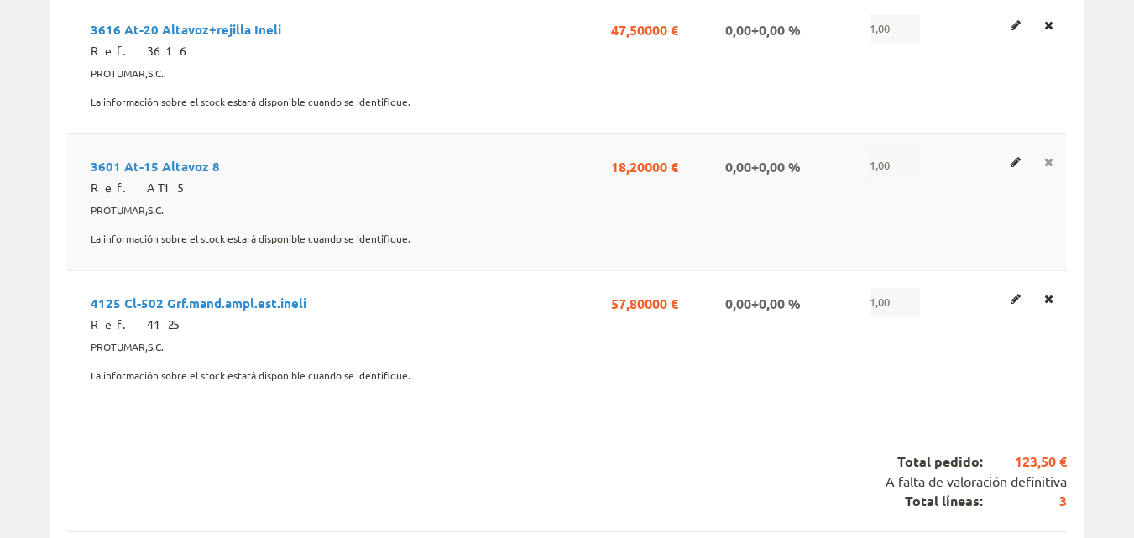
click at [1048, 156] on icon at bounding box center [1048, 162] width 9 height 12
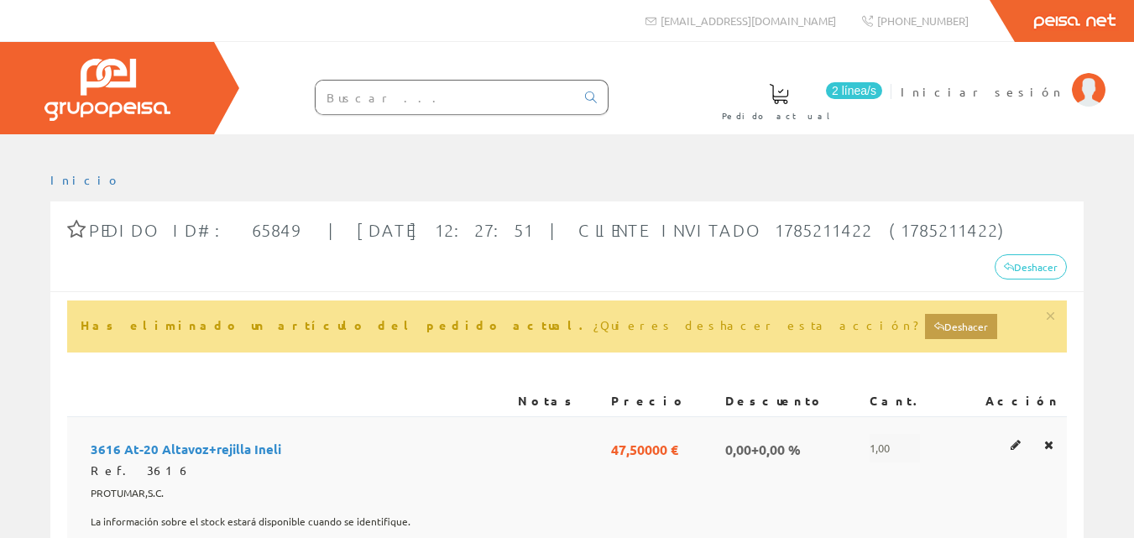
click at [911, 434] on span "1,00" at bounding box center [895, 448] width 50 height 29
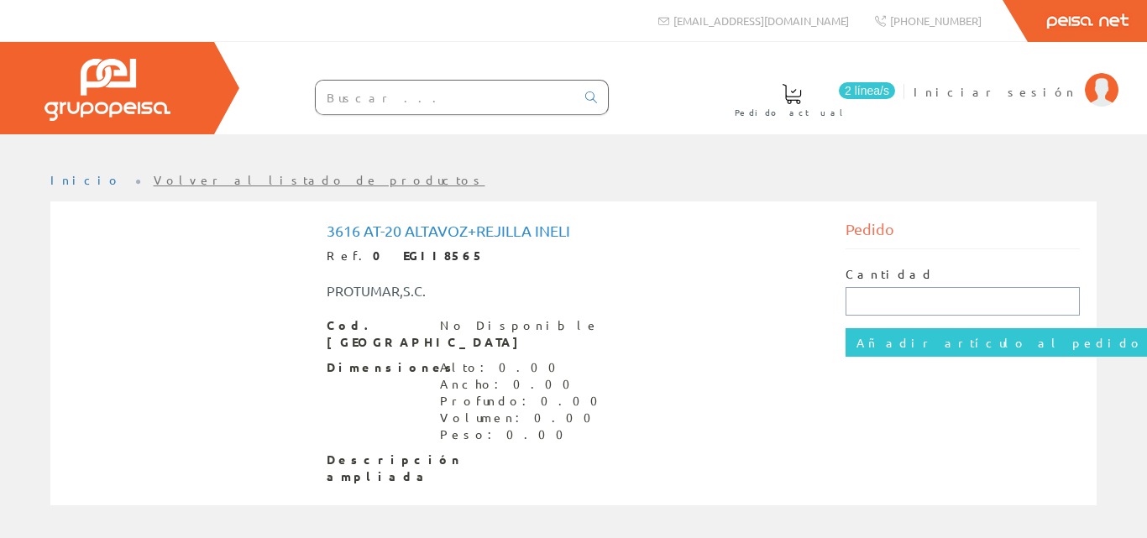
click at [860, 306] on input "text" at bounding box center [962, 301] width 234 height 29
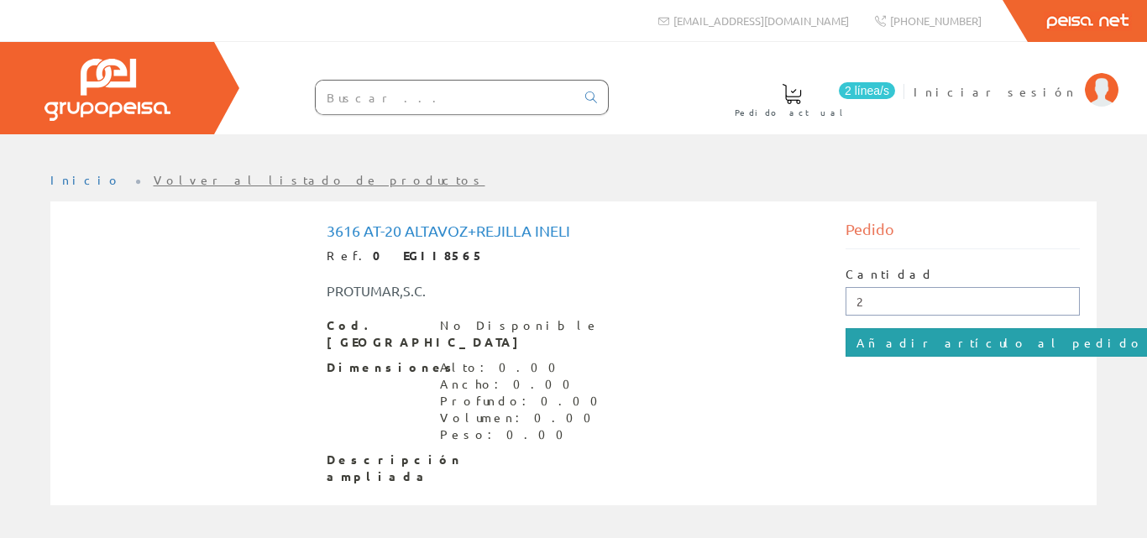
type input "2"
click at [886, 337] on input "Añadir artículo al pedido" at bounding box center [999, 342] width 309 height 29
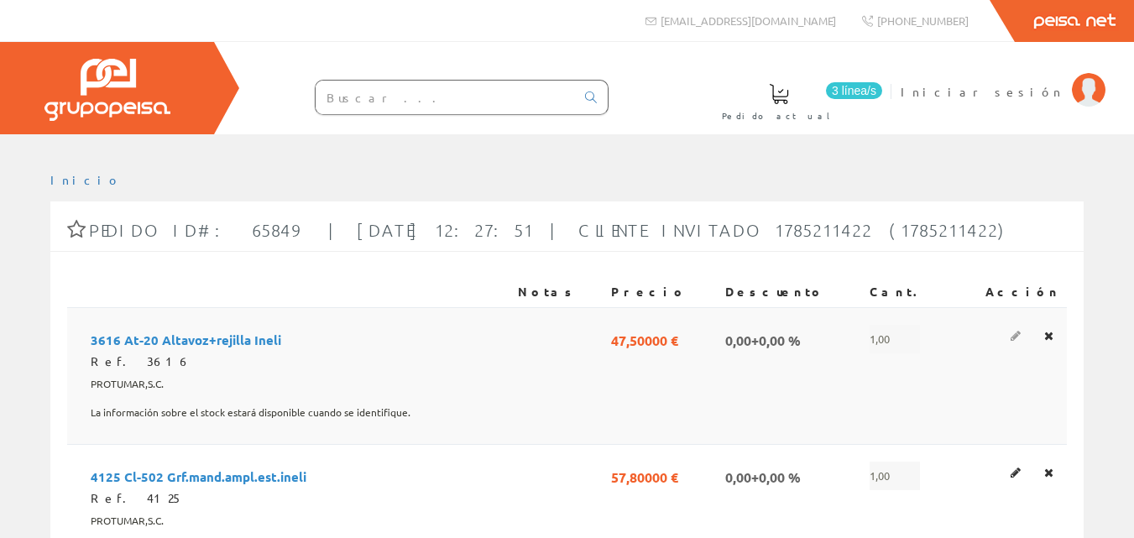
click at [1021, 337] on icon at bounding box center [1016, 336] width 10 height 12
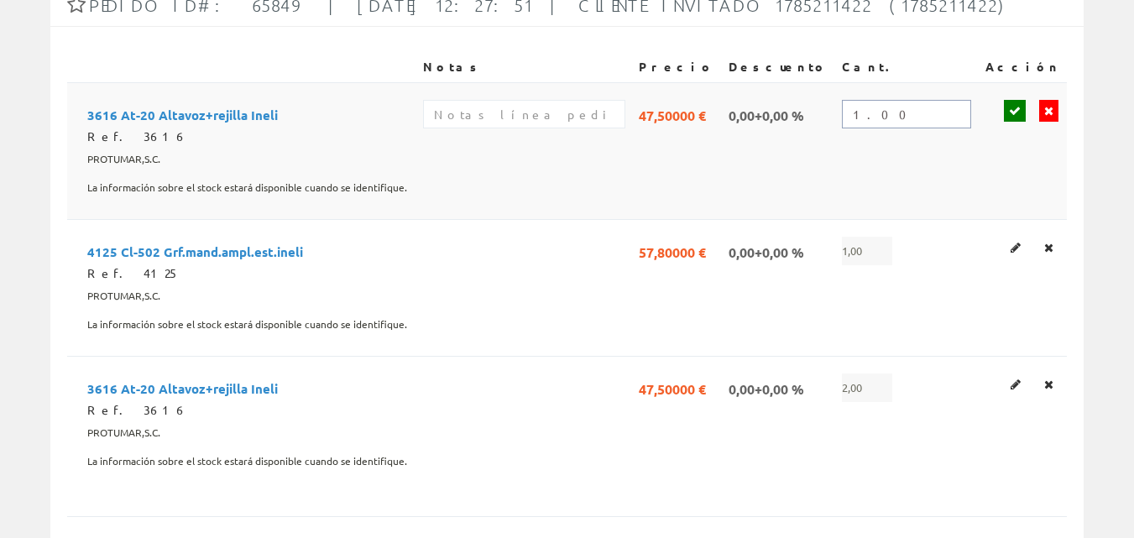
scroll to position [142, 0]
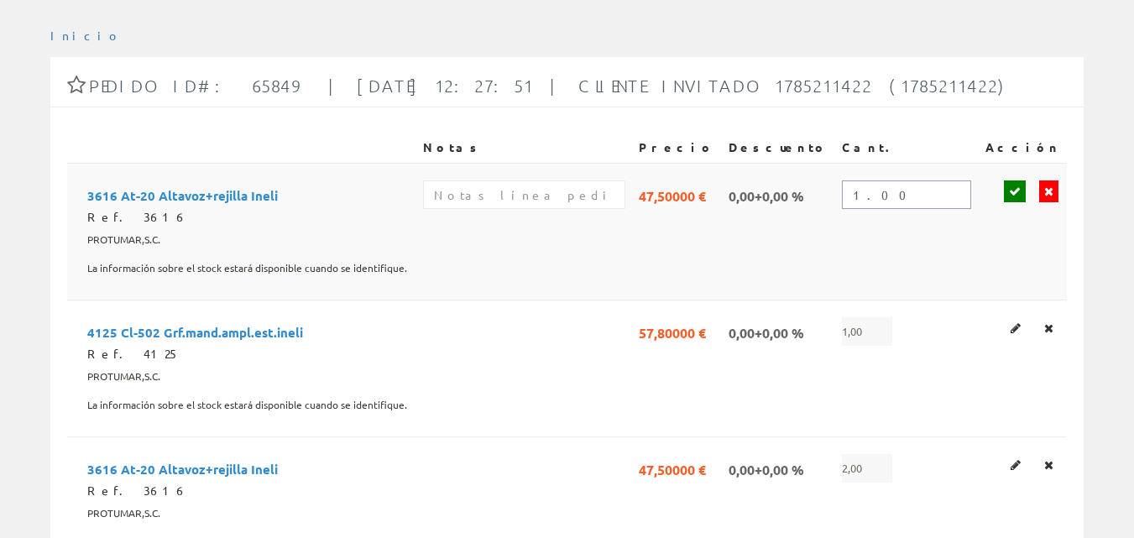
drag, startPoint x: 903, startPoint y: 11, endPoint x: 834, endPoint y: 9, distance: 68.9
click at [834, 9] on div "Inicio" at bounding box center [567, 538] width 1134 height 1097
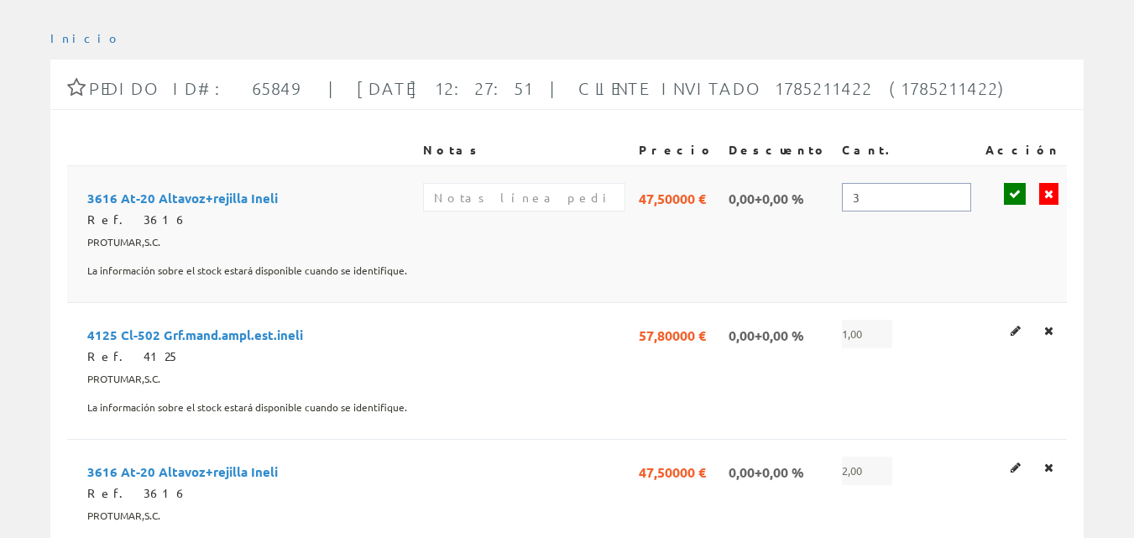
type input "3"
click at [1018, 196] on icon at bounding box center [1015, 194] width 12 height 12
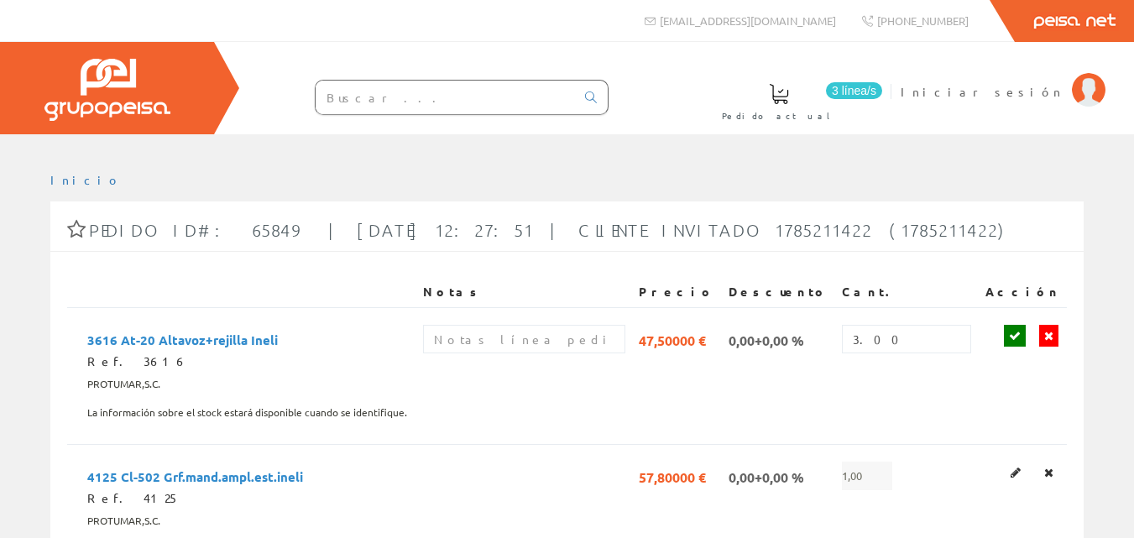
scroll to position [325, 0]
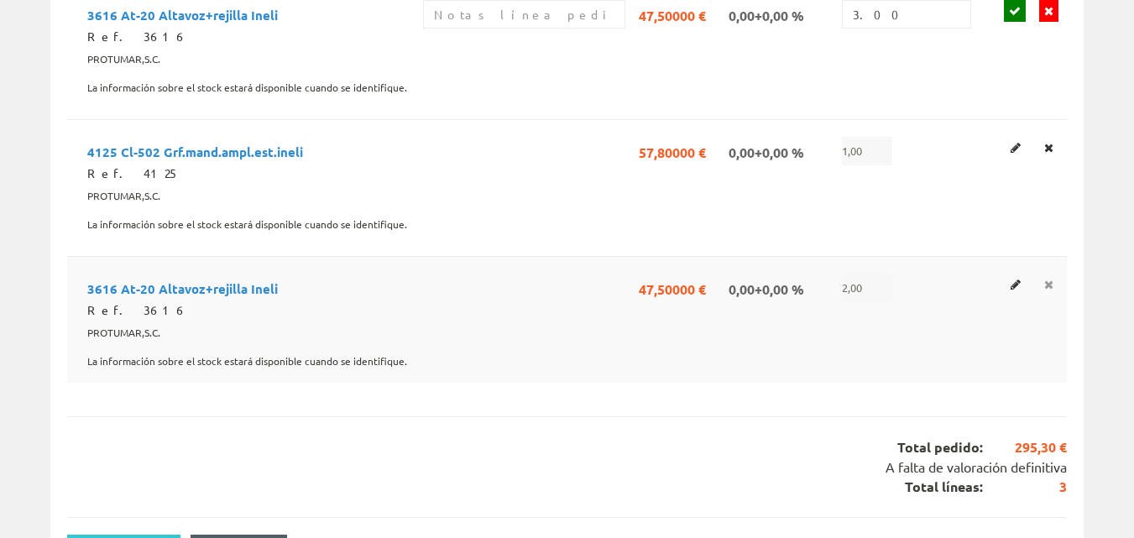
click at [1045, 285] on icon at bounding box center [1048, 285] width 9 height 12
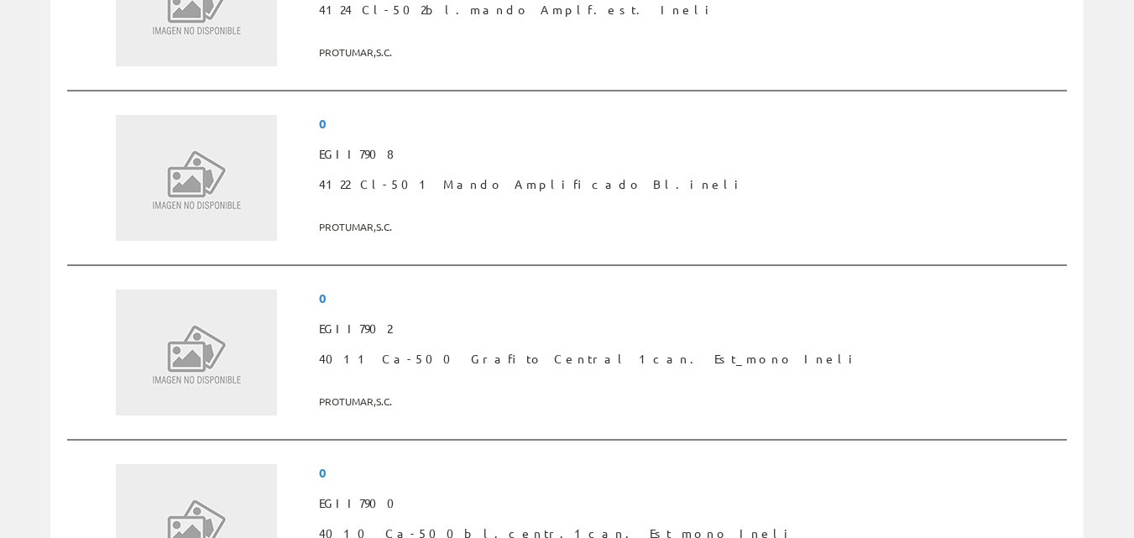
scroll to position [2350, 0]
click at [679, 363] on span "4011 Ca-500 Grafito Central 1can. Est_mono Ineli" at bounding box center [689, 358] width 741 height 30
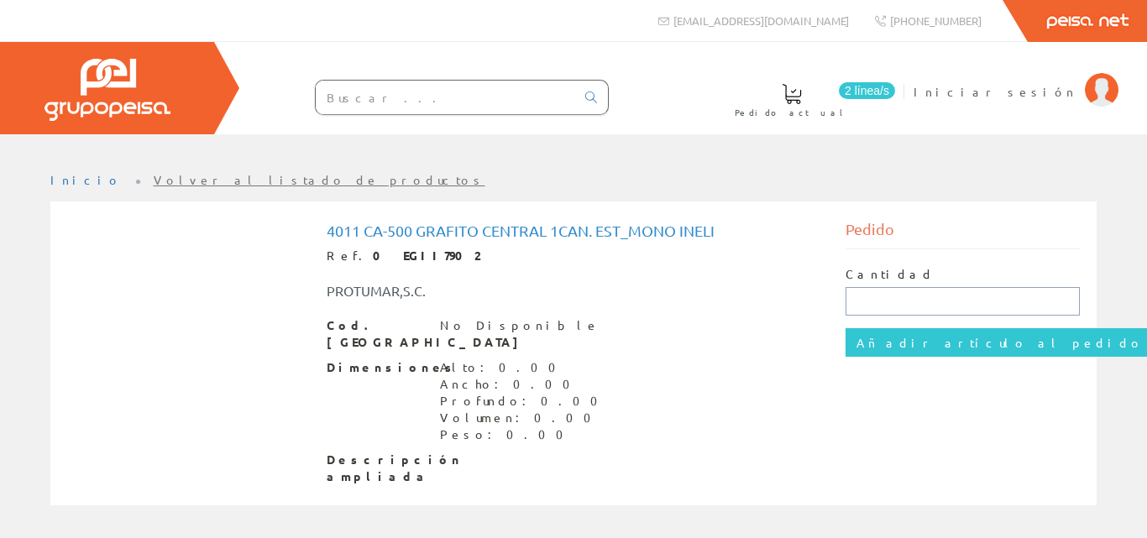
click at [866, 303] on input "text" at bounding box center [962, 301] width 234 height 29
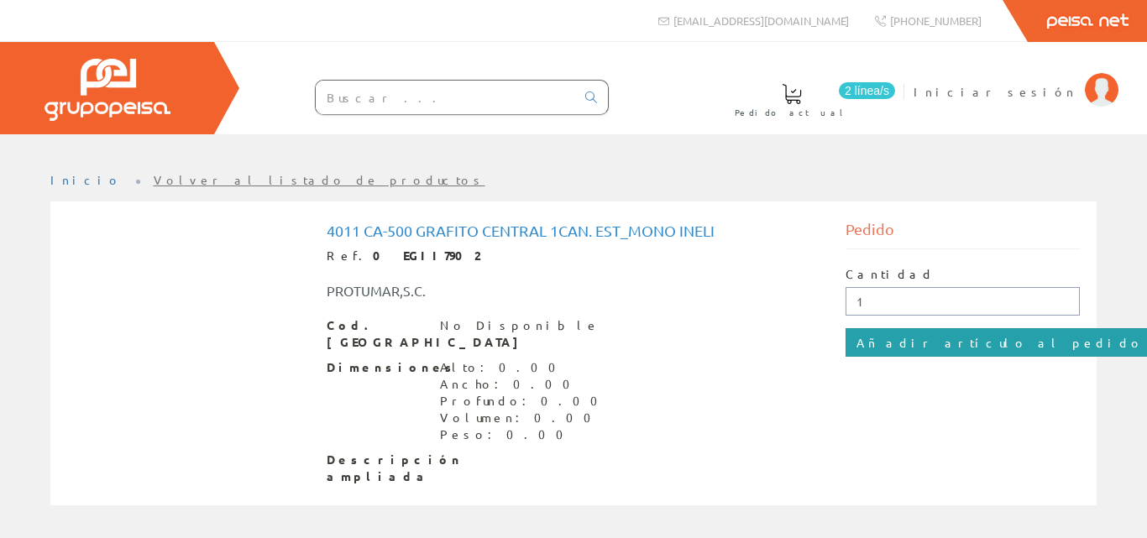
type input "1"
click at [890, 337] on input "Añadir artículo al pedido" at bounding box center [999, 342] width 309 height 29
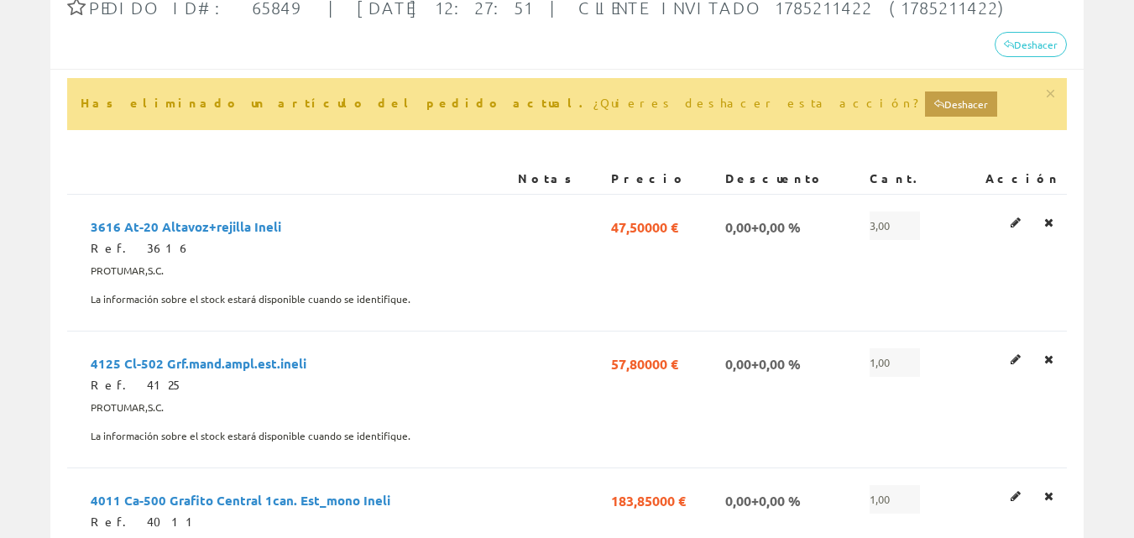
scroll to position [252, 0]
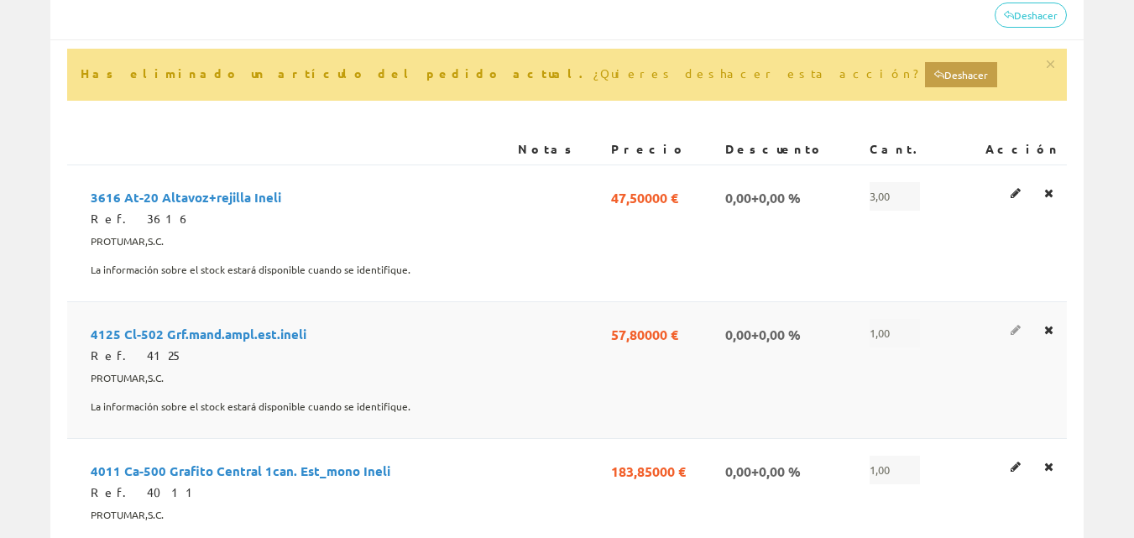
click at [1021, 324] on icon at bounding box center [1016, 330] width 10 height 12
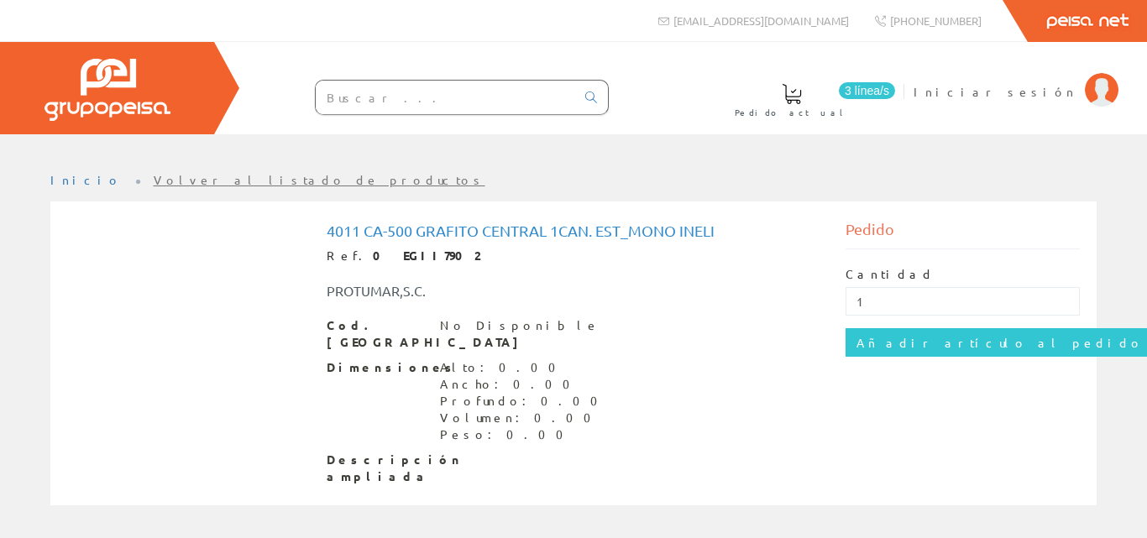
click at [237, 179] on link "Volver al listado de productos" at bounding box center [320, 179] width 332 height 15
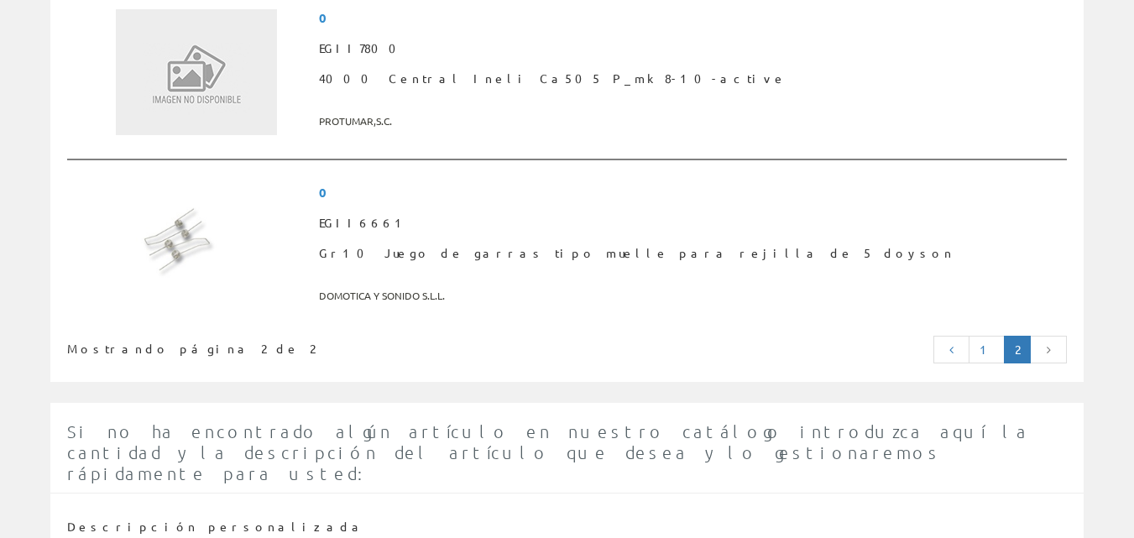
scroll to position [3551, 0]
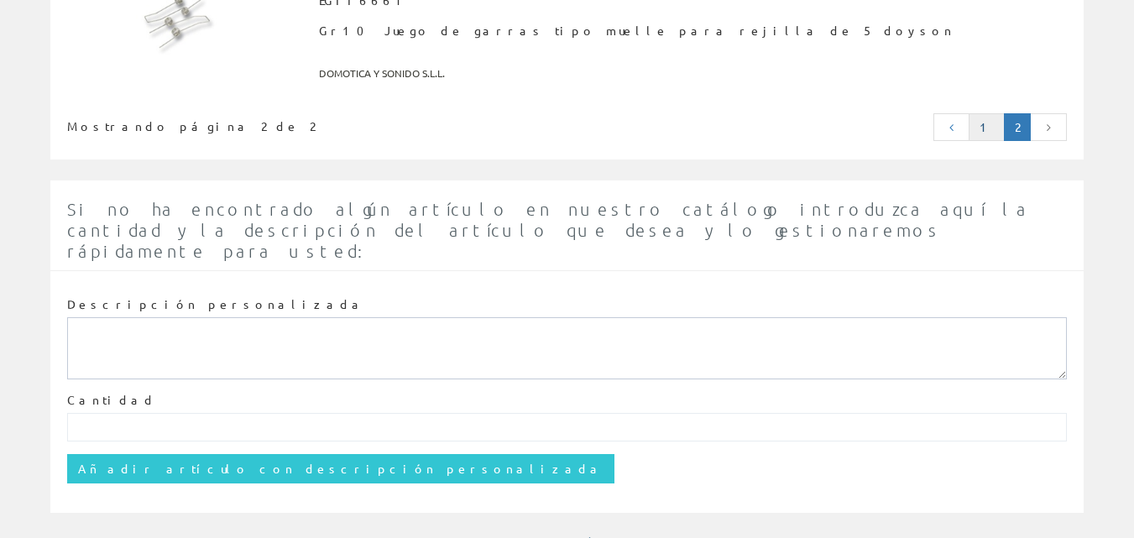
click at [982, 129] on link "1" at bounding box center [987, 127] width 36 height 29
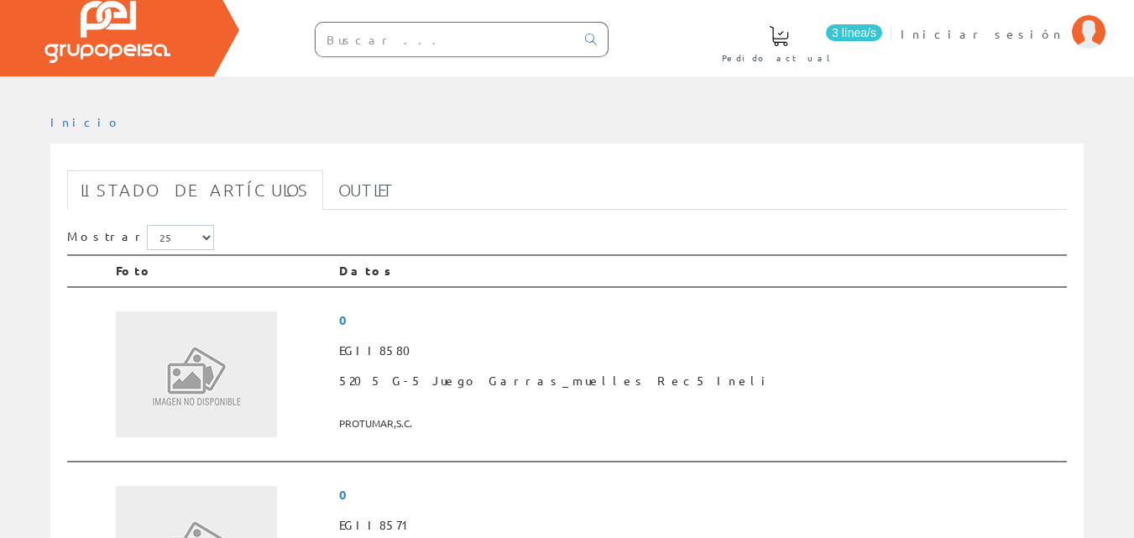
scroll to position [343, 0]
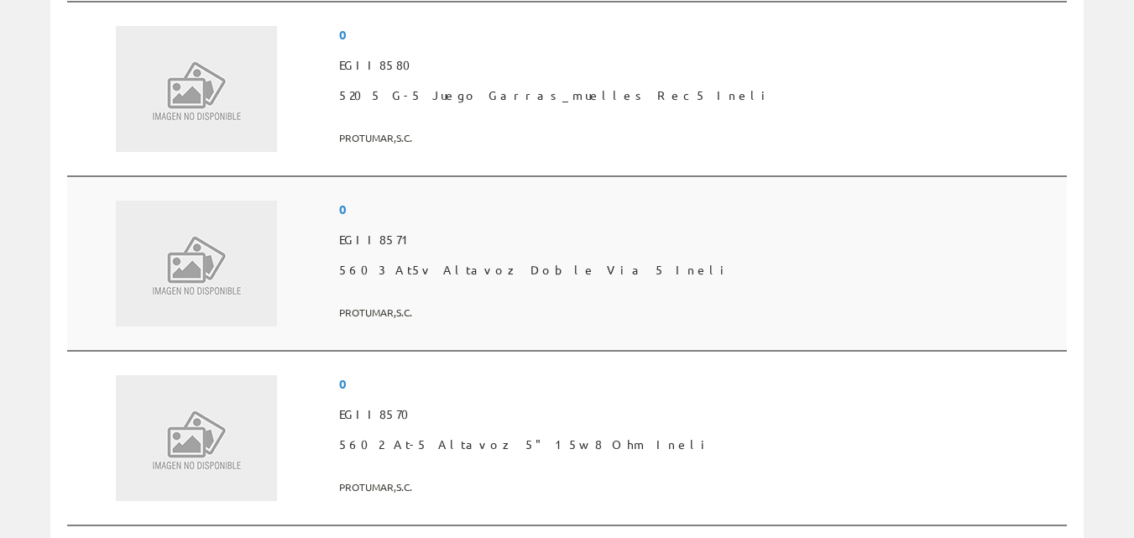
click at [597, 273] on span "5603 At5v Altavoz Doble Via 5 Ineli" at bounding box center [699, 270] width 721 height 30
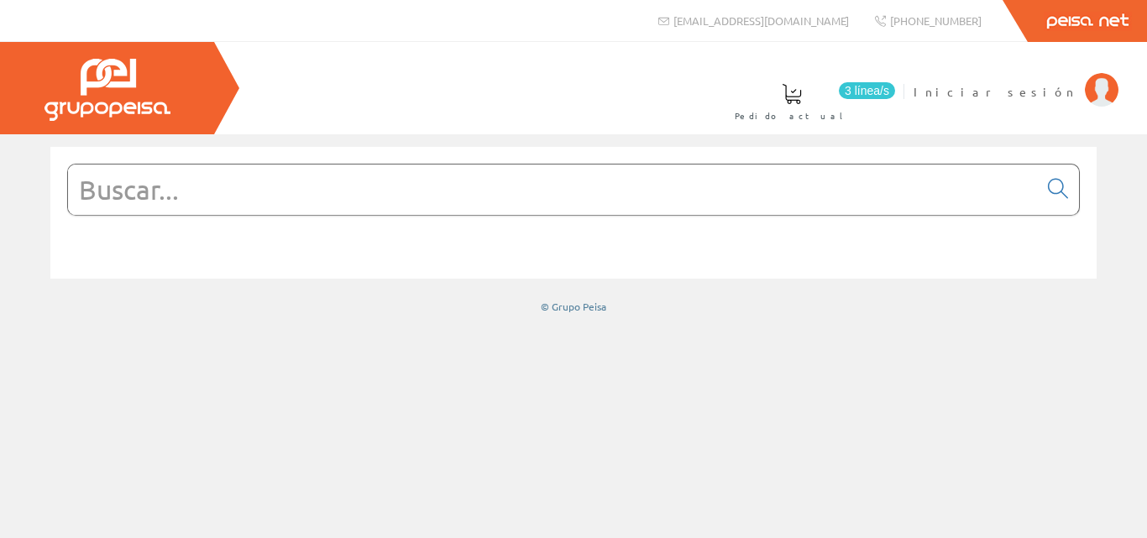
click at [1099, 14] on link "Peisa Net" at bounding box center [1086, 21] width 119 height 42
click at [927, 26] on span "[PHONE_NUMBER]" at bounding box center [935, 20] width 91 height 14
click at [139, 99] on img at bounding box center [107, 90] width 126 height 62
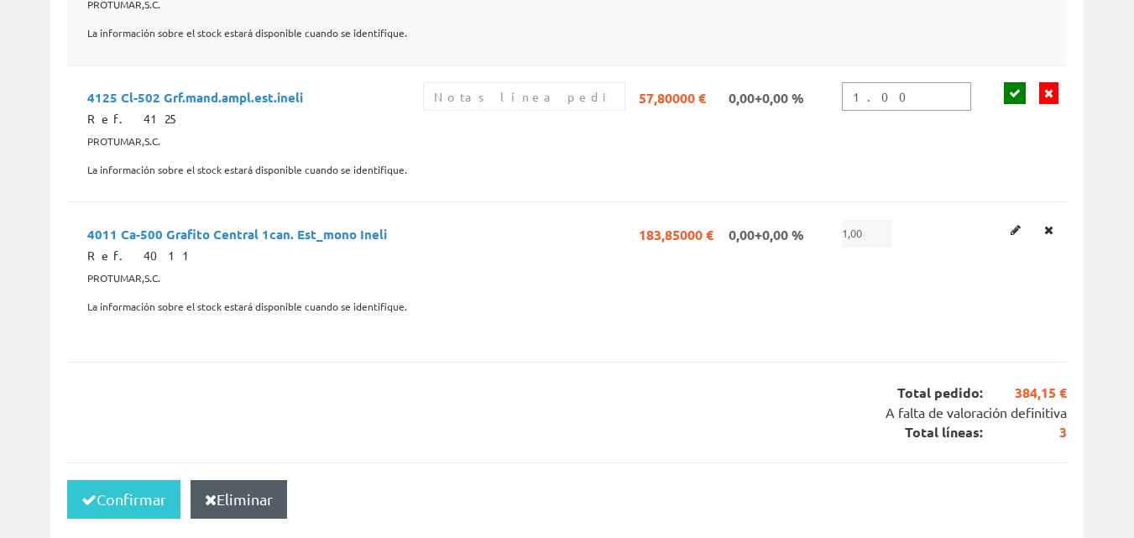
scroll to position [299, 0]
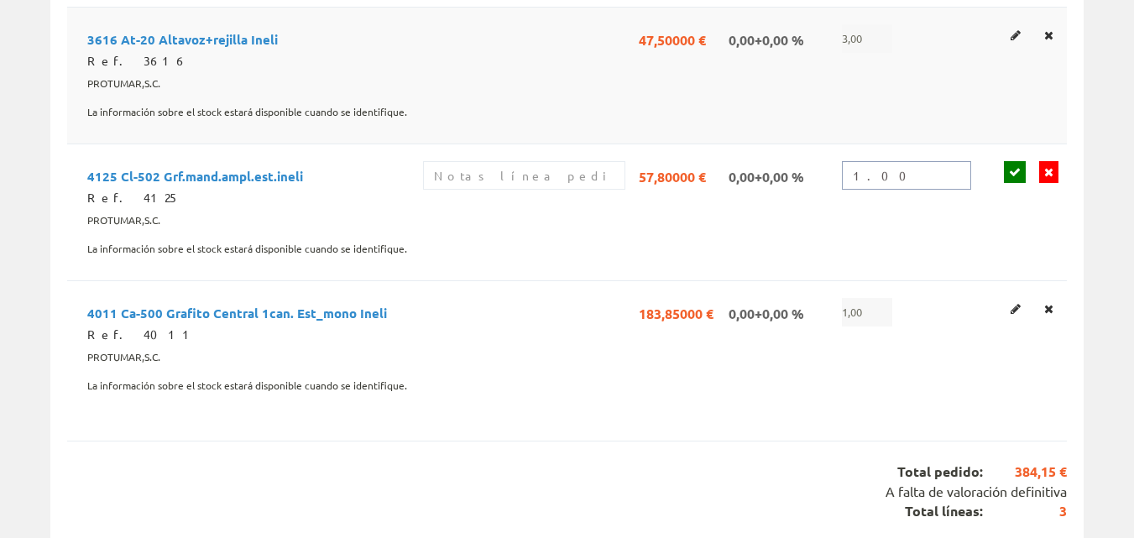
drag, startPoint x: 893, startPoint y: 19, endPoint x: 835, endPoint y: 10, distance: 58.7
click at [835, 10] on tbody "3616 At-20 Altavoz+rejilla Ineli Ref. 3616 PROTUMAR,S.C. La información sobre e…" at bounding box center [567, 207] width 1000 height 400
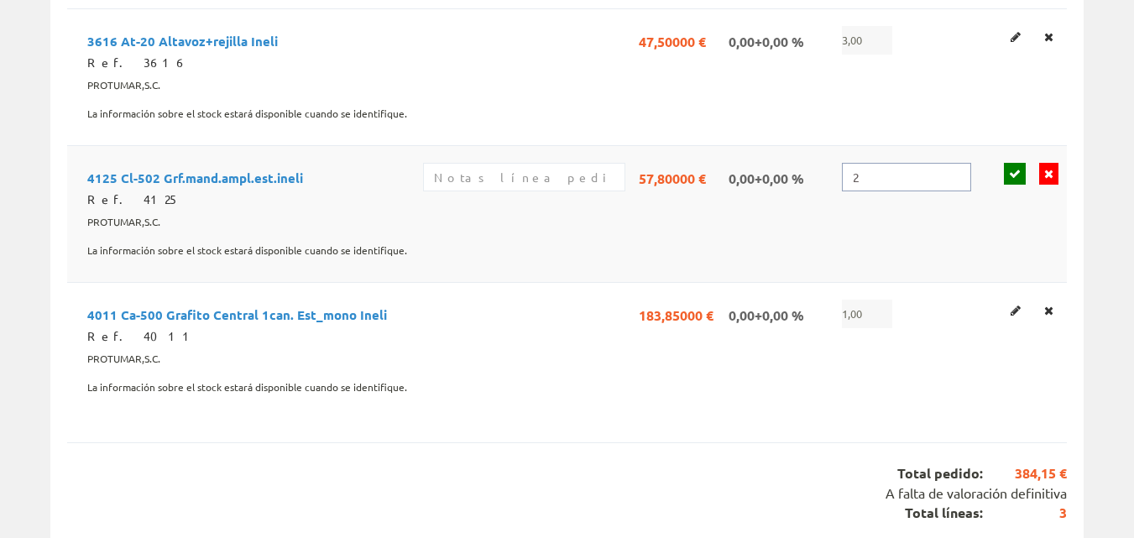
type input "2"
click at [1021, 174] on icon at bounding box center [1015, 174] width 12 height 12
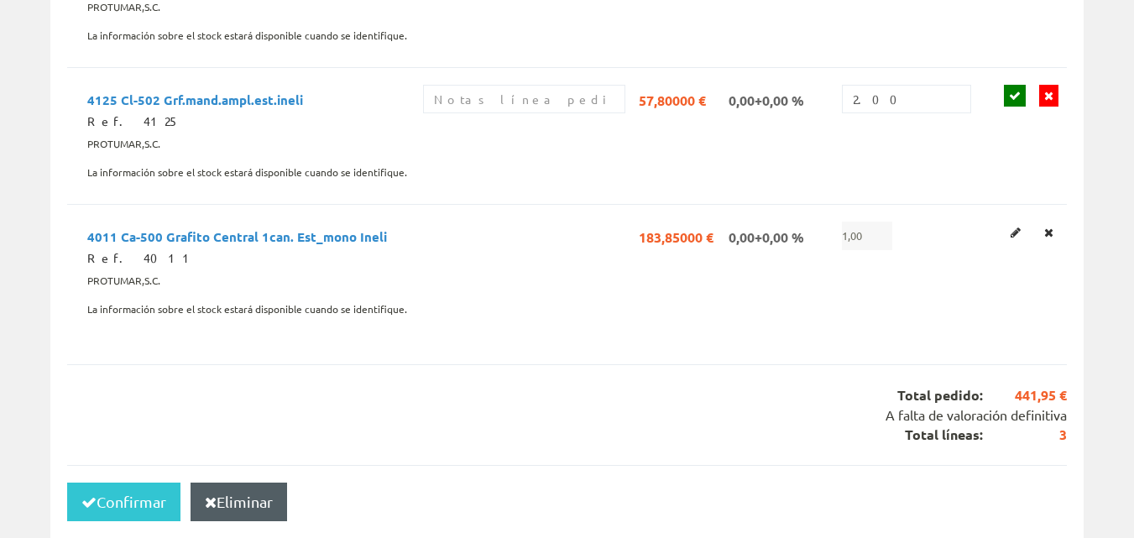
scroll to position [378, 0]
click at [1021, 233] on icon at bounding box center [1016, 232] width 10 height 12
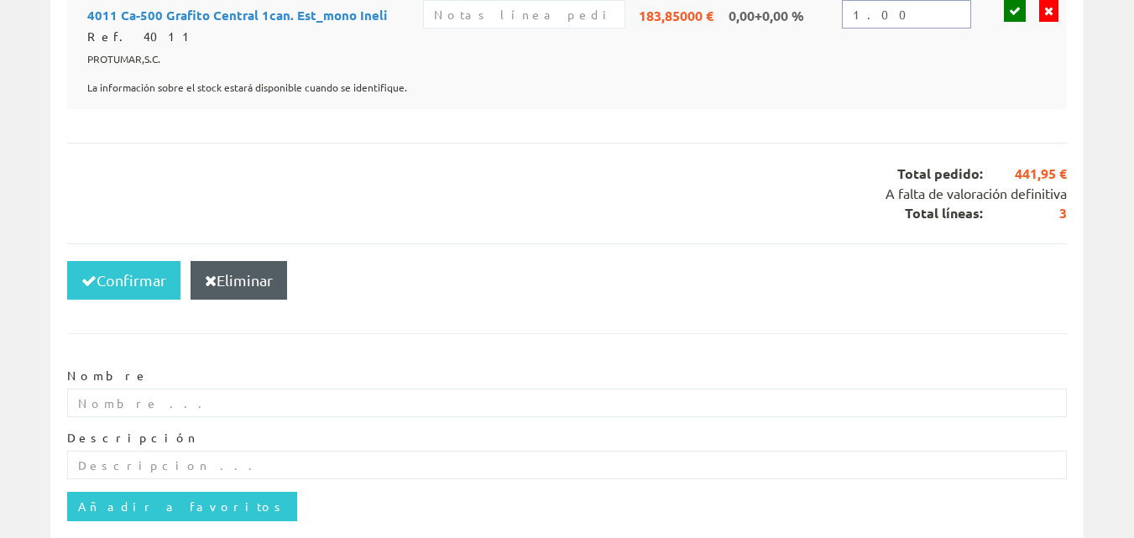
scroll to position [596, 0]
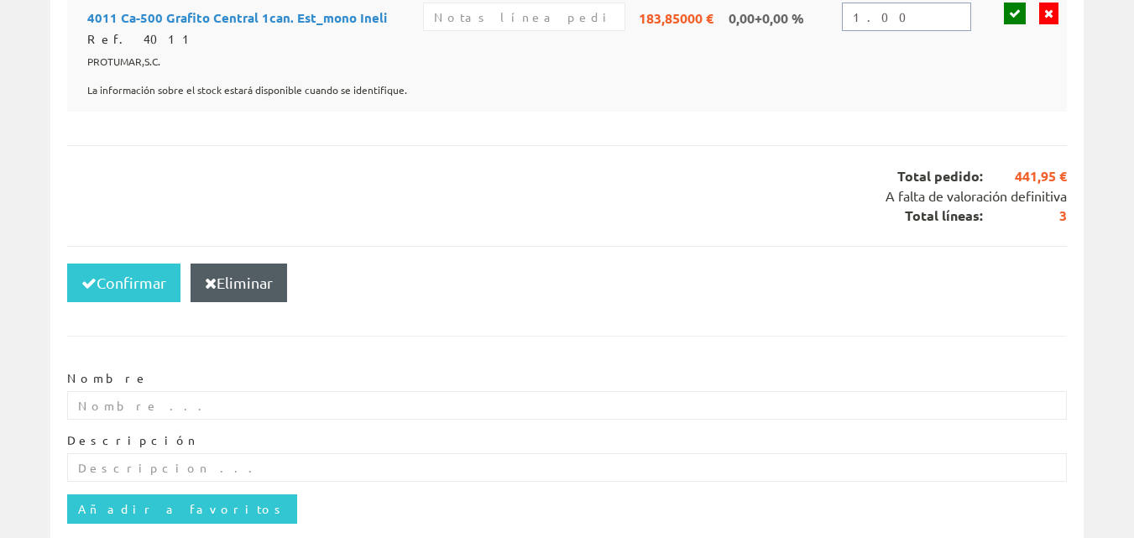
drag, startPoint x: 907, startPoint y: 16, endPoint x: 818, endPoint y: 17, distance: 88.1
click at [818, 17] on tr "4011 Ca-500 Grafito Central 1can. Est_mono Ineli Ref. 4011 PROTUMAR,S.C. La inf…" at bounding box center [567, 48] width 1000 height 126
type input "2"
click at [1021, 10] on icon at bounding box center [1015, 14] width 12 height 12
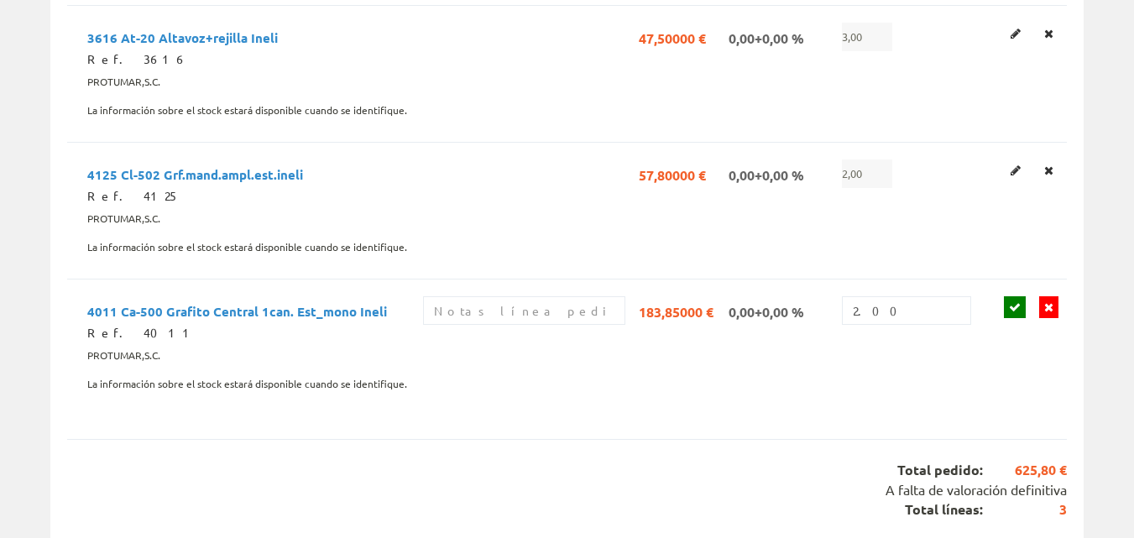
scroll to position [273, 0]
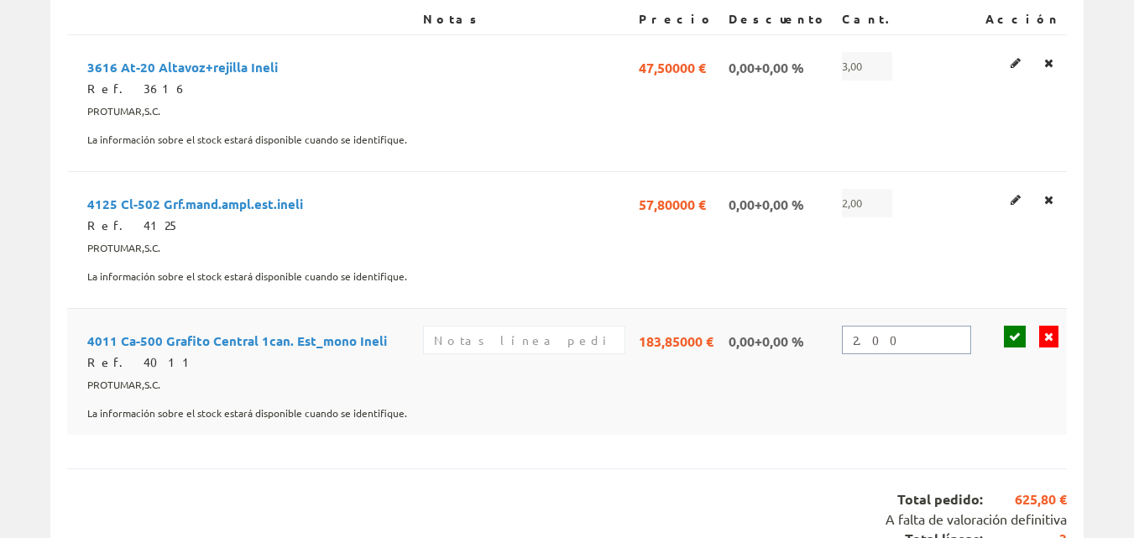
drag, startPoint x: 917, startPoint y: 334, endPoint x: 863, endPoint y: 331, distance: 53.8
click at [863, 331] on input "2.00" at bounding box center [906, 340] width 129 height 29
type input "1"
click at [1021, 338] on icon at bounding box center [1015, 337] width 12 height 12
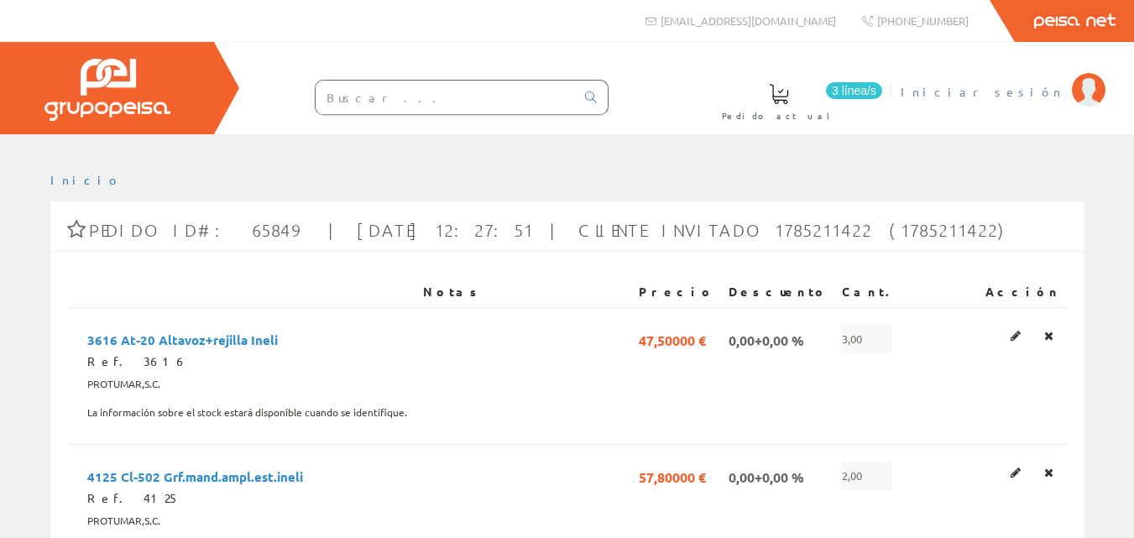
click at [1032, 91] on span "Iniciar sesión" at bounding box center [982, 91] width 163 height 17
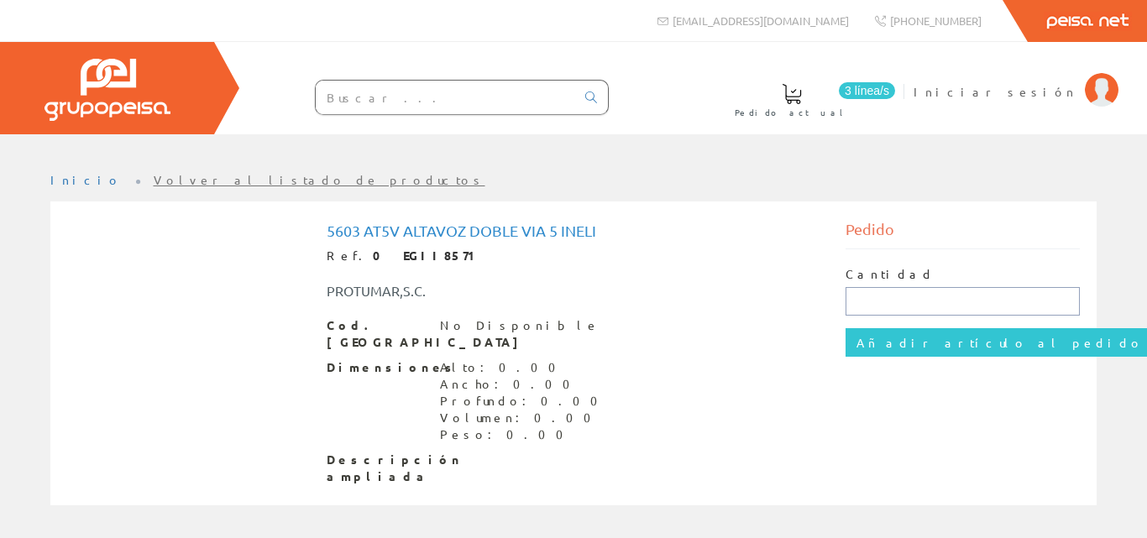
click at [905, 306] on input "text" at bounding box center [962, 301] width 234 height 29
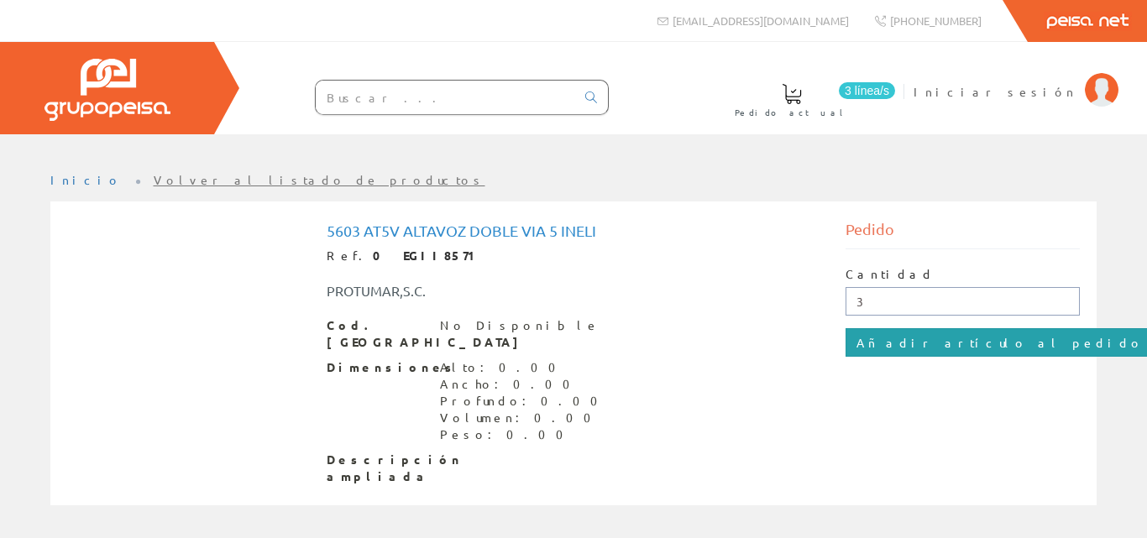
type input "3"
click at [914, 350] on input "Añadir artículo al pedido" at bounding box center [999, 342] width 309 height 29
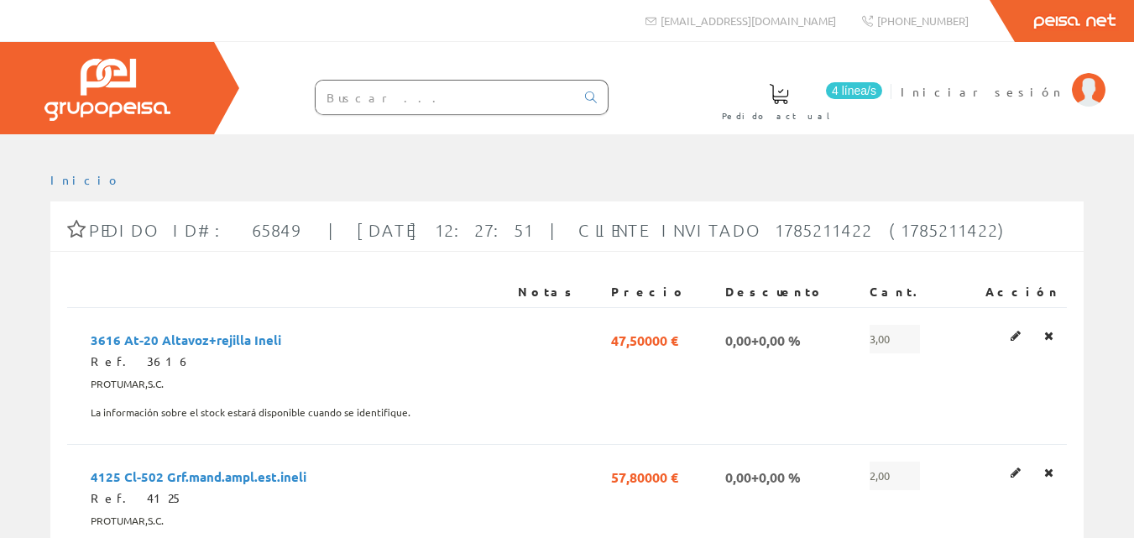
click at [134, 93] on img at bounding box center [107, 90] width 126 height 62
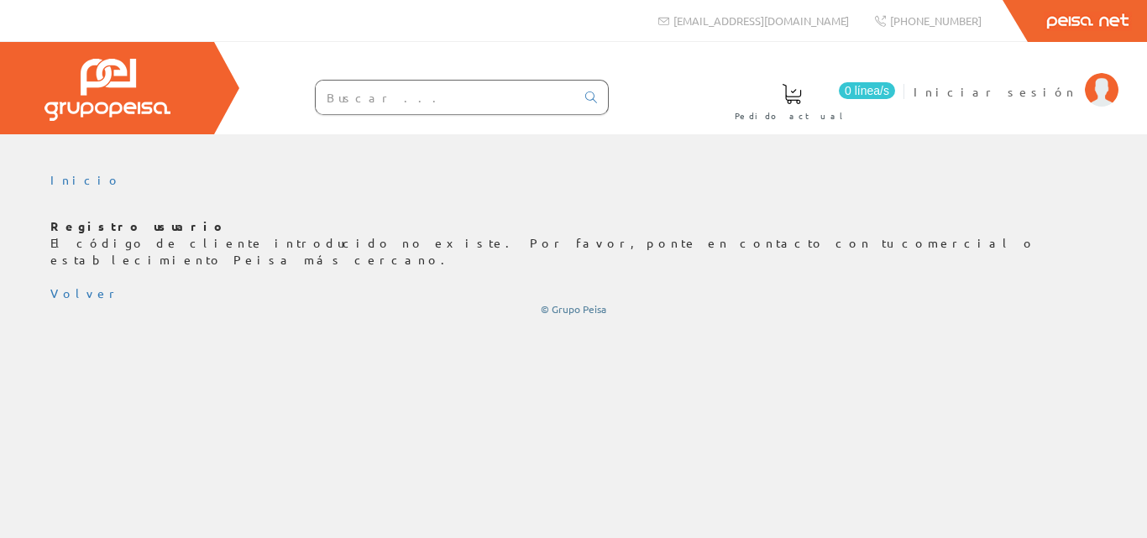
click at [772, 218] on p "Registro usuario El código de cliente introducido no existe. Por favor, ponte e…" at bounding box center [573, 243] width 1046 height 50
